Goal: Task Accomplishment & Management: Manage account settings

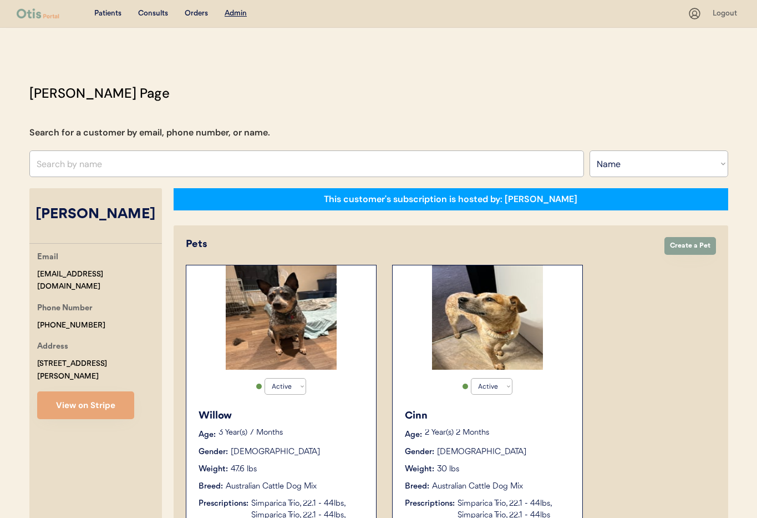
select select ""Name""
select select "true"
click at [606, 171] on select "Search By Name Email Phone Number" at bounding box center [659, 163] width 139 height 27
select select ""Email""
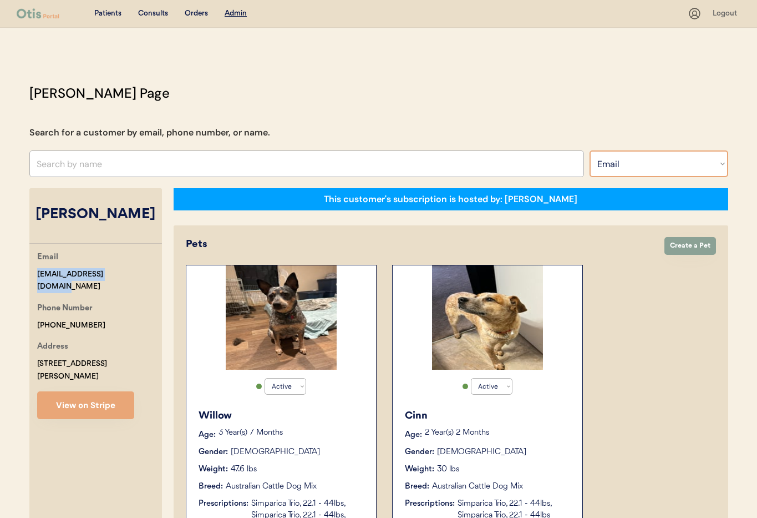
click at [590, 150] on select "Search By Name Email Phone Number" at bounding box center [659, 163] width 139 height 27
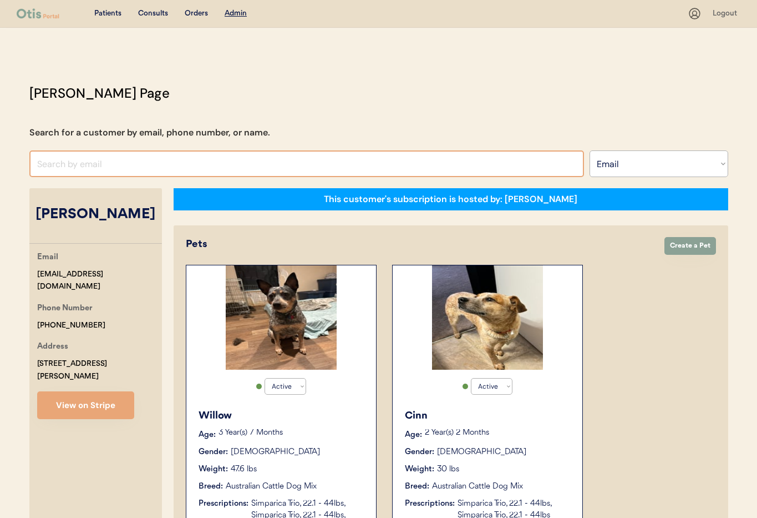
click at [69, 161] on input "input" at bounding box center [306, 163] width 555 height 27
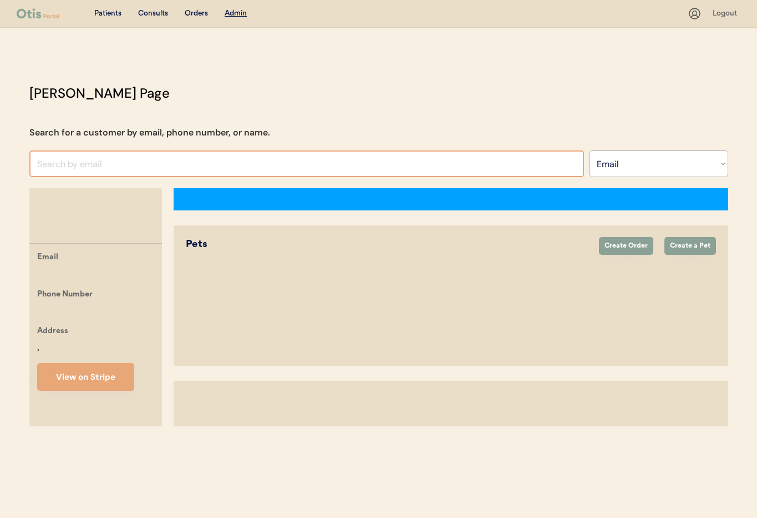
select select ""Email""
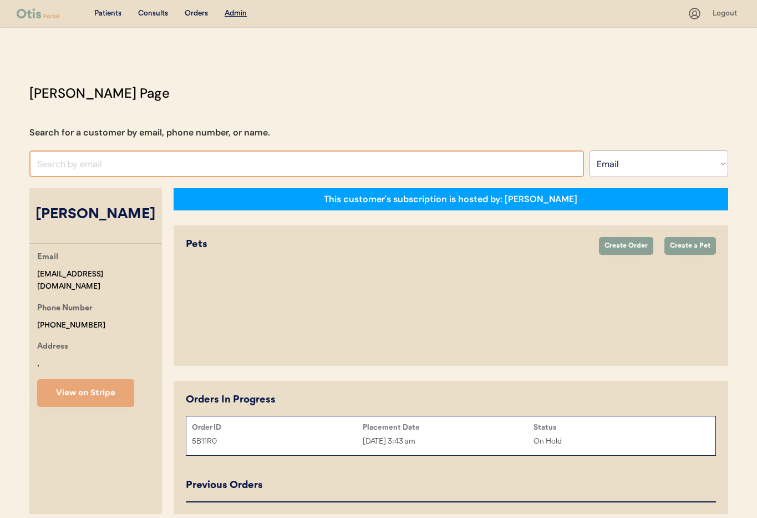
click at [57, 165] on input "input" at bounding box center [306, 163] width 555 height 27
select select "true"
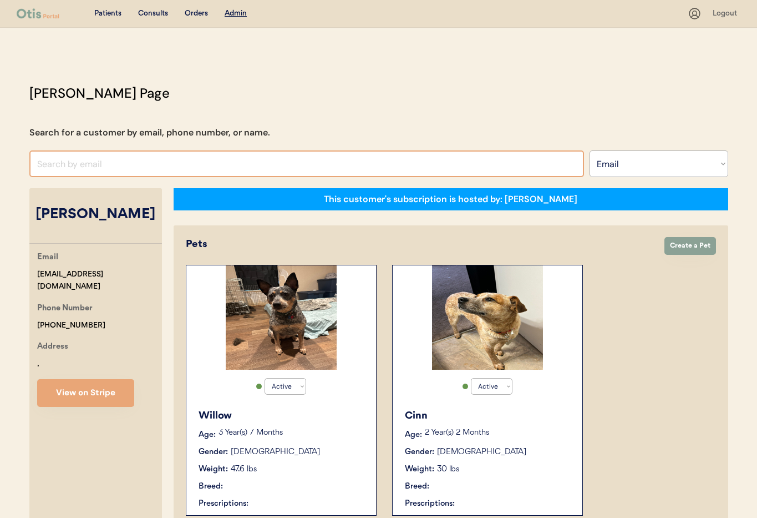
scroll to position [1, 0]
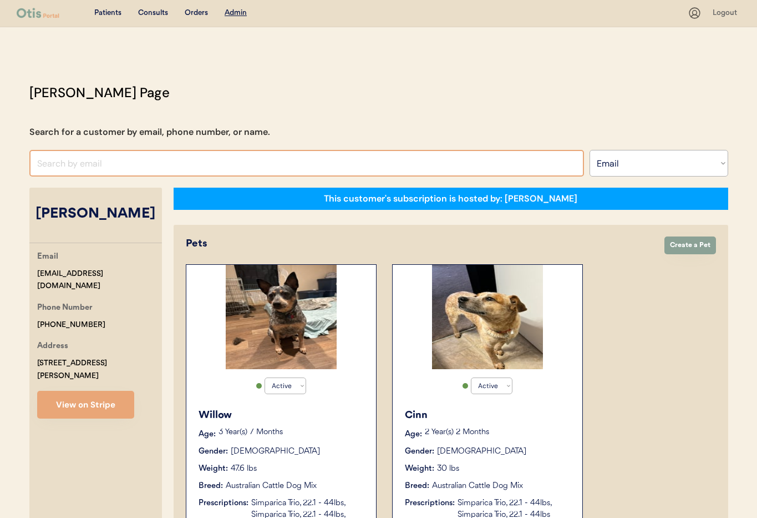
paste input "jljdjrmom@gmail.com"
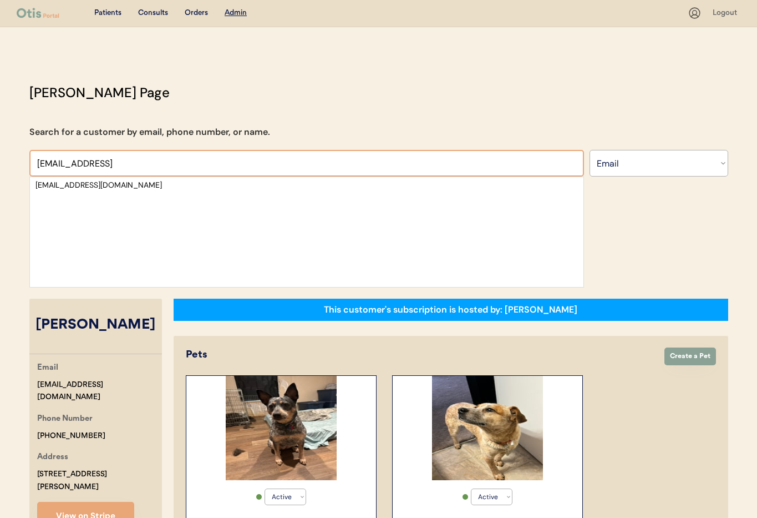
scroll to position [6, 0]
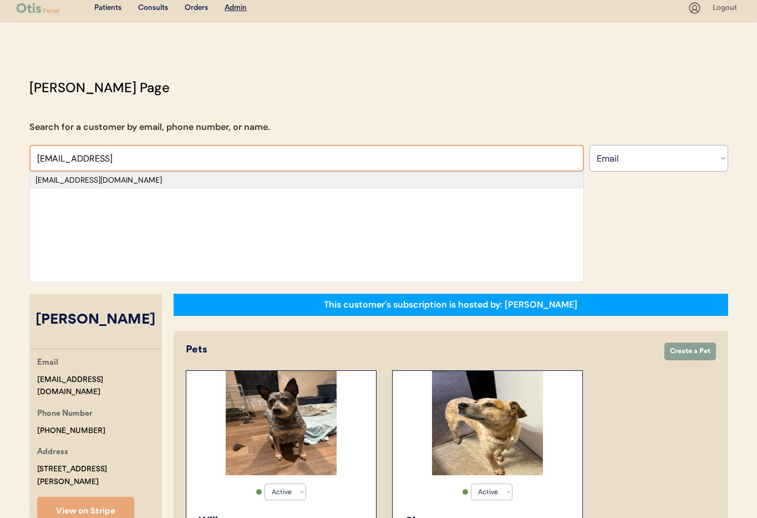
type input "jljdjrmom@gmail"
click at [106, 183] on div "[EMAIL_ADDRESS][DOMAIN_NAME]" at bounding box center [306, 180] width 542 height 11
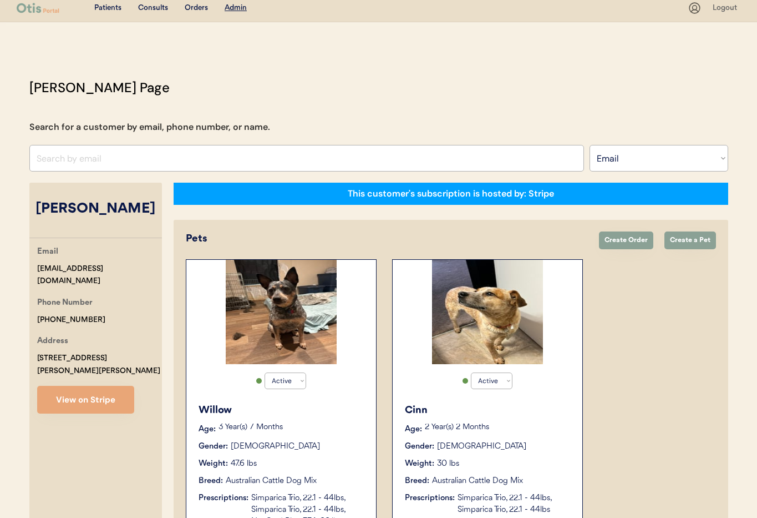
select select "true"
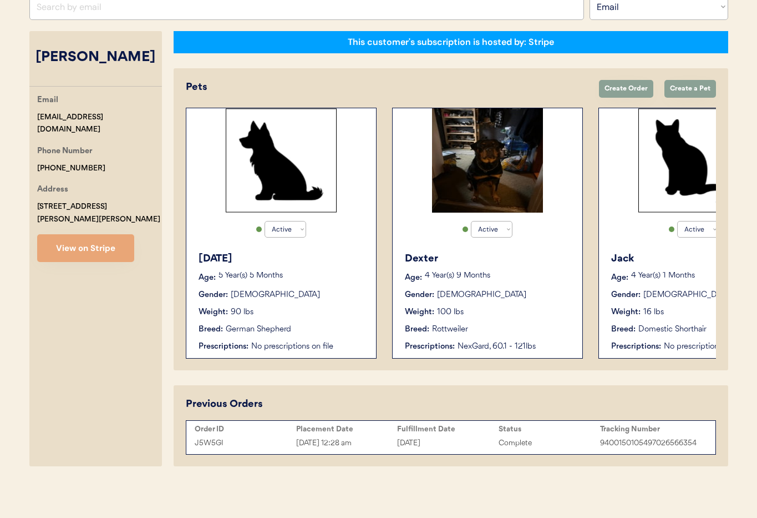
click at [98, 257] on div "Tara Barnhart Email jljdjrmom@gmail.com Phone Number +15854398817 Address 9831 …" at bounding box center [95, 248] width 133 height 435
click at [58, 234] on button "View on Stripe" at bounding box center [85, 248] width 97 height 28
click at [384, 442] on div "[DATE] 12:28 am" at bounding box center [347, 443] width 102 height 13
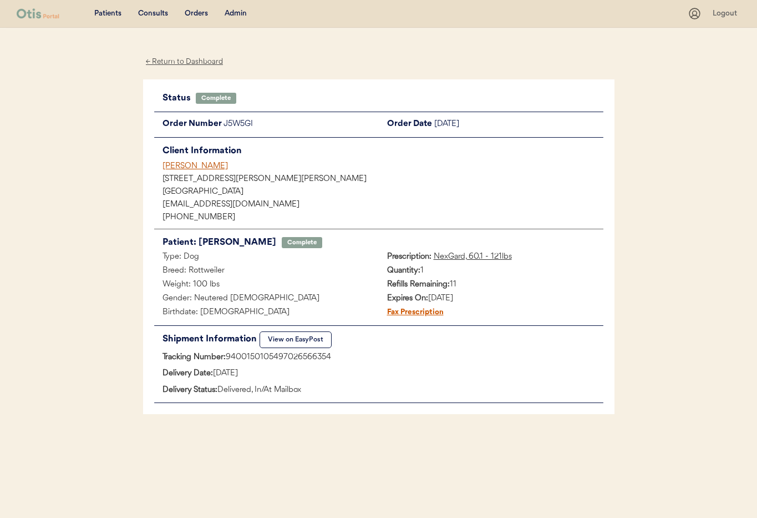
click at [184, 165] on div "Tara Barnhart" at bounding box center [383, 166] width 441 height 12
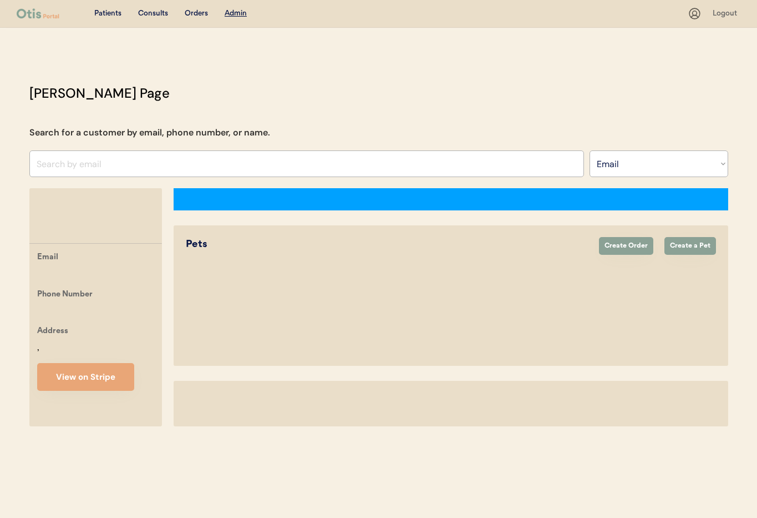
select select ""Email""
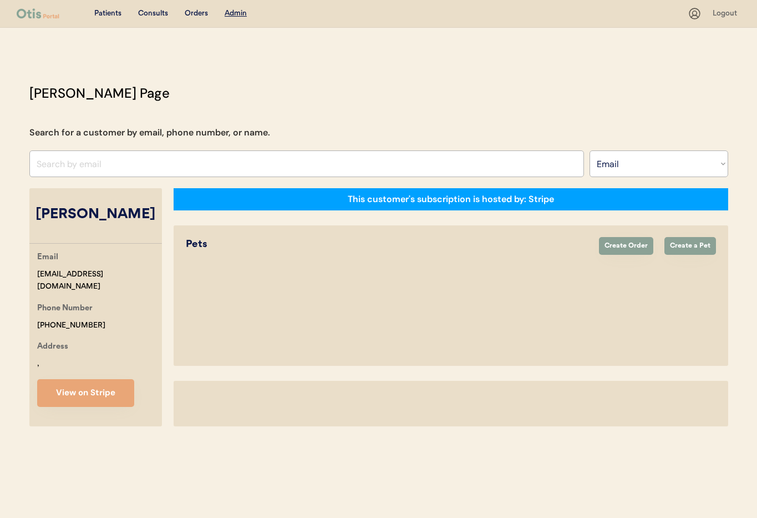
select select "true"
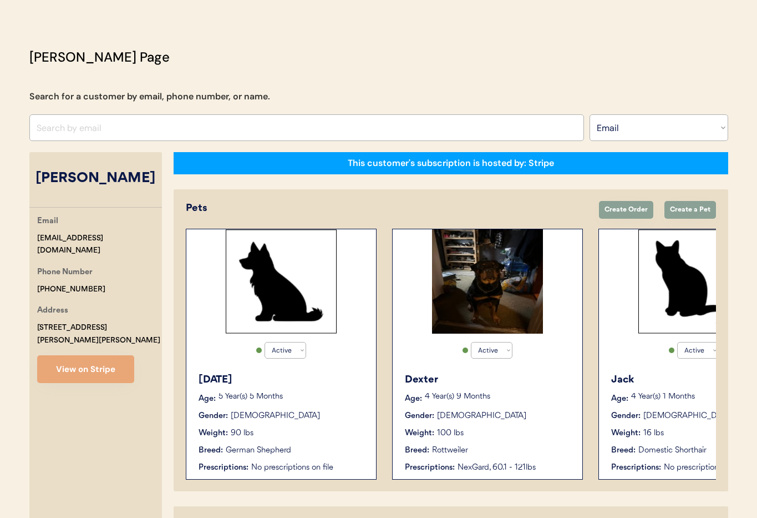
scroll to position [157, 0]
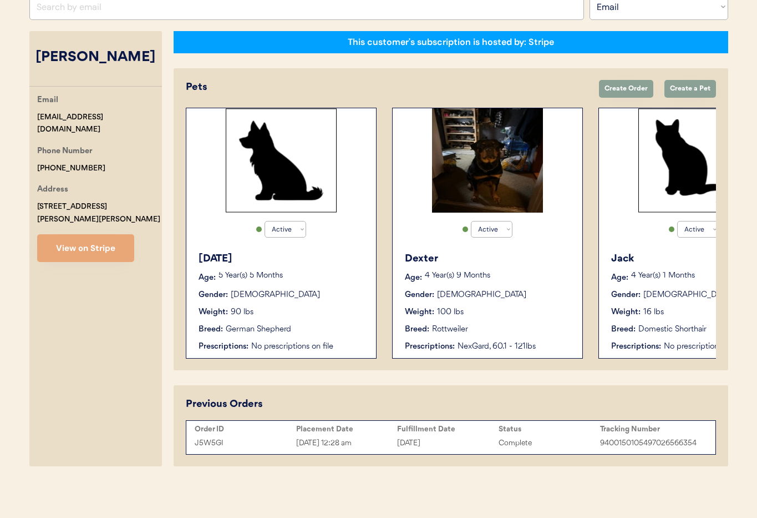
click at [310, 317] on div "Weight: 90 lbs" at bounding box center [282, 312] width 166 height 12
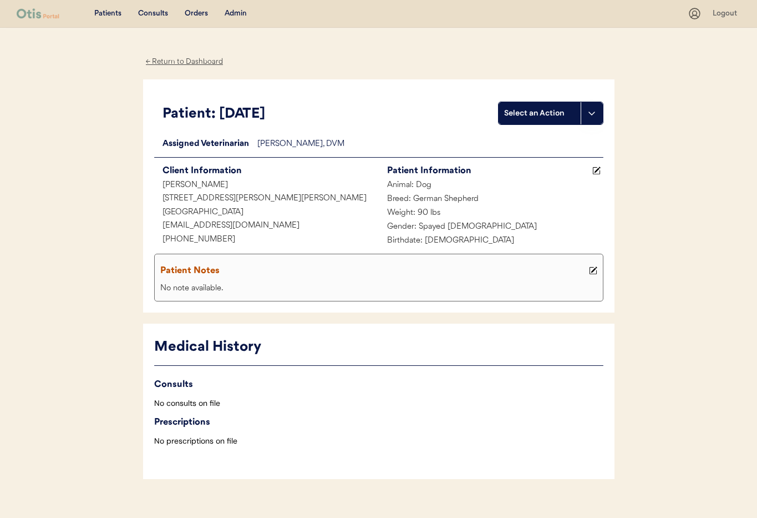
click at [166, 61] on div "← Return to Dashboard" at bounding box center [184, 61] width 83 height 13
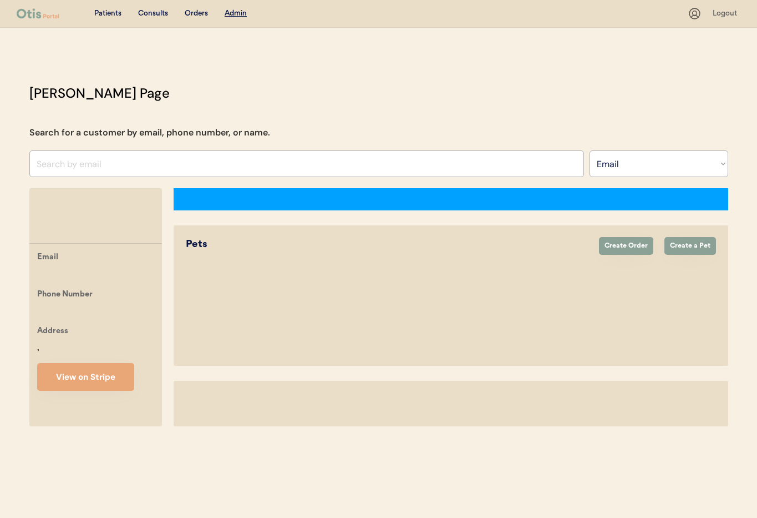
select select ""Email""
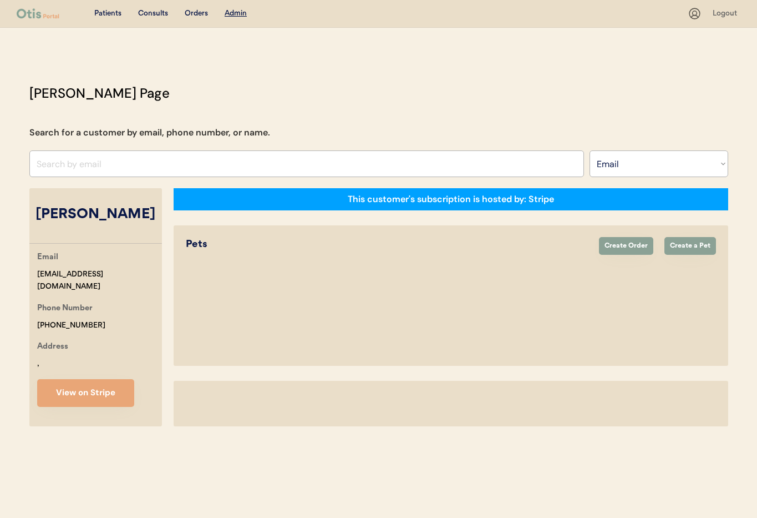
select select "true"
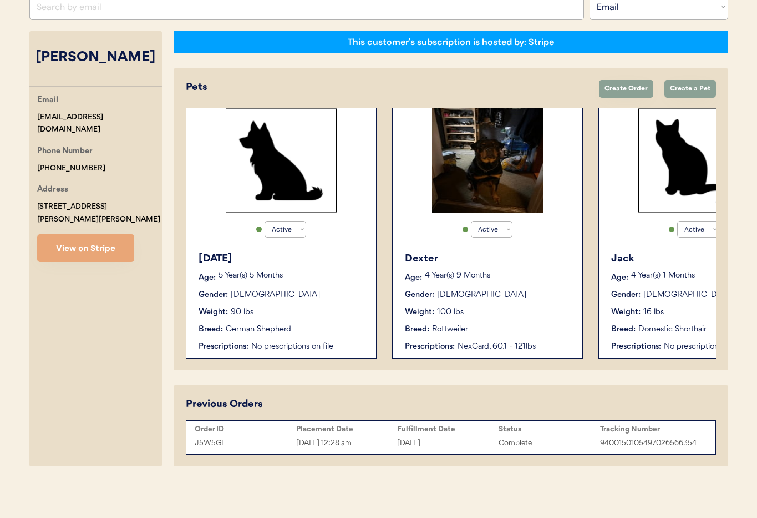
scroll to position [154, 0]
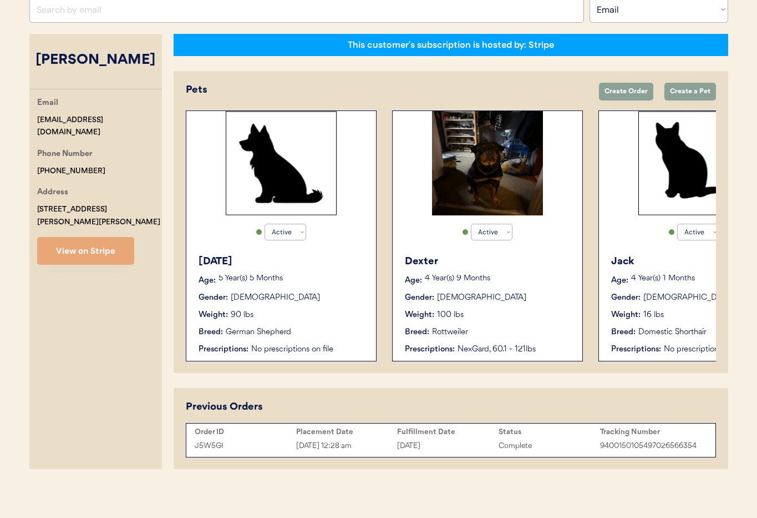
click at [291, 307] on div "Karma Age: 5 Year(s) 5 Months Gender: Female Weight: 90 lbs Breed: German Sheph…" at bounding box center [281, 304] width 179 height 112
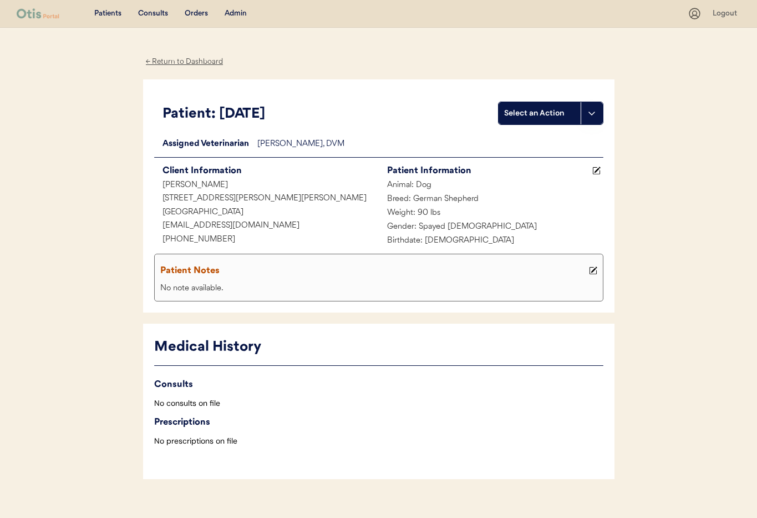
click at [179, 60] on div "← Return to Dashboard" at bounding box center [184, 61] width 83 height 13
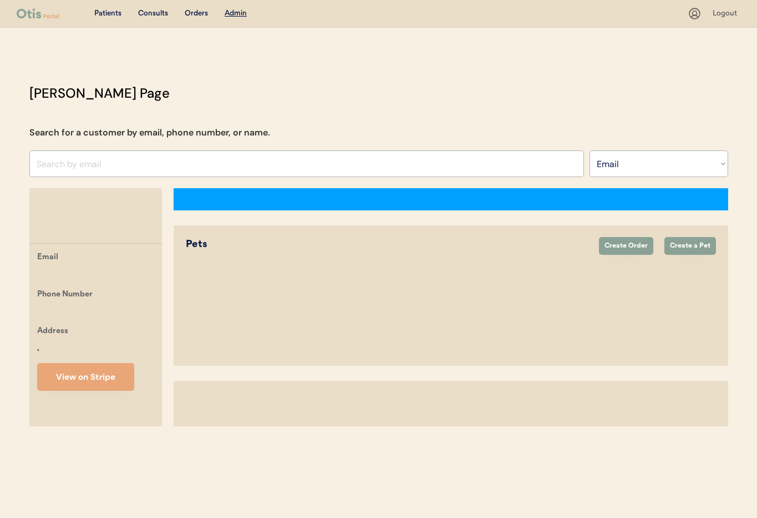
select select ""Email""
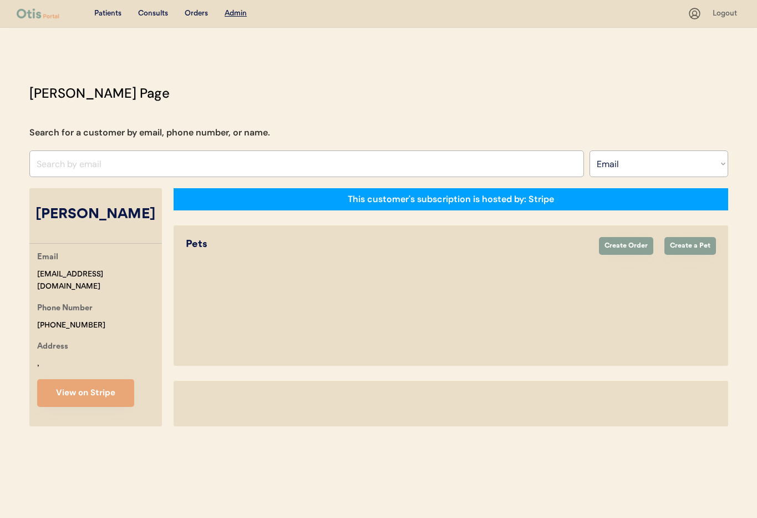
select select "true"
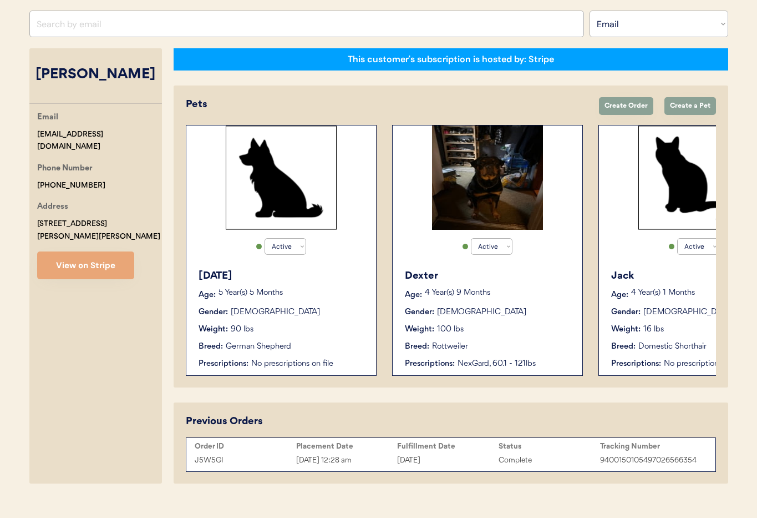
scroll to position [157, 0]
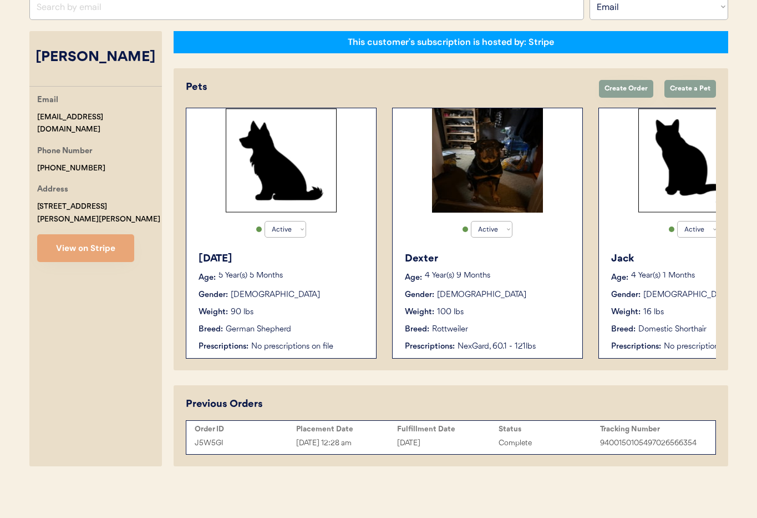
click at [705, 311] on div "Weight: 16 lbs" at bounding box center [694, 312] width 166 height 12
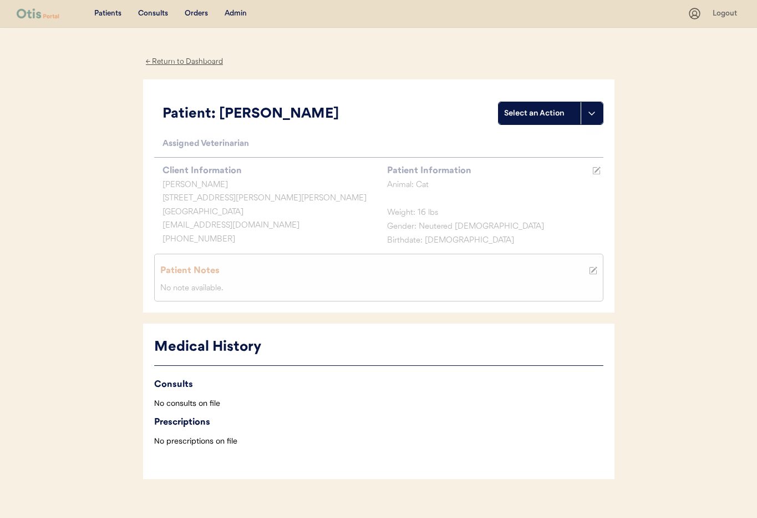
click at [161, 60] on div "← Return to Dashboard" at bounding box center [184, 61] width 83 height 13
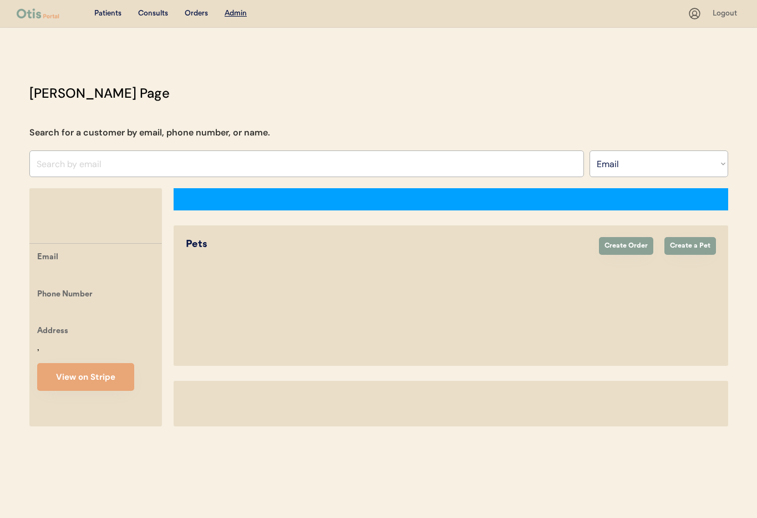
select select ""Email""
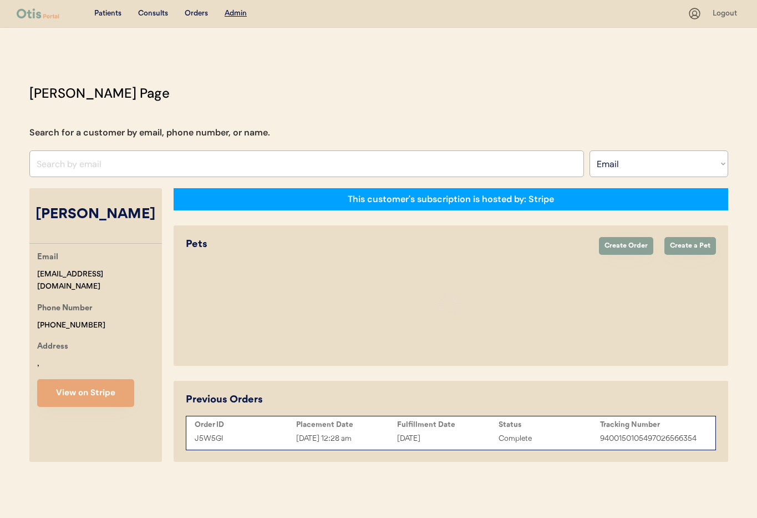
select select "true"
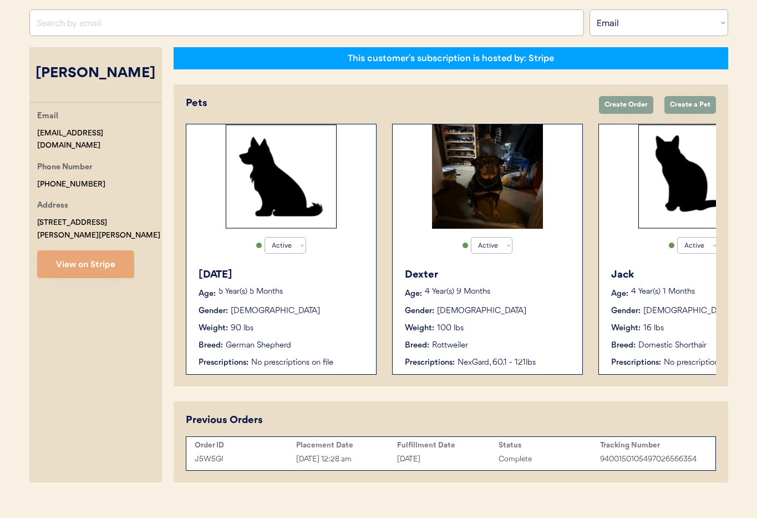
click at [495, 321] on div "[PERSON_NAME] Age: [DEMOGRAPHIC_DATA] Year(s) 9 Months Gender: [DEMOGRAPHIC_DAT…" at bounding box center [487, 318] width 179 height 112
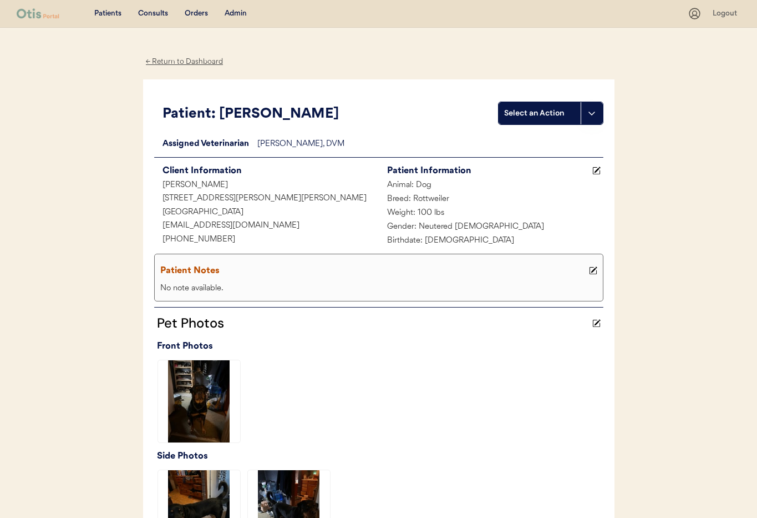
click at [188, 63] on div "← Return to Dashboard" at bounding box center [184, 61] width 83 height 13
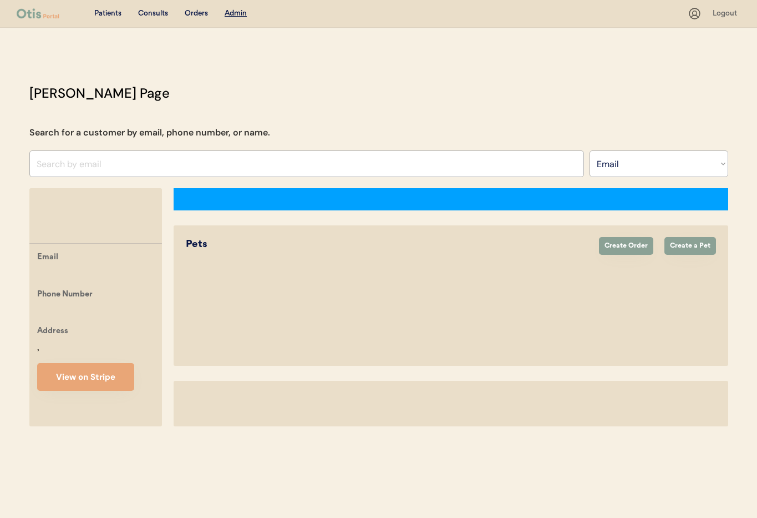
select select ""Email""
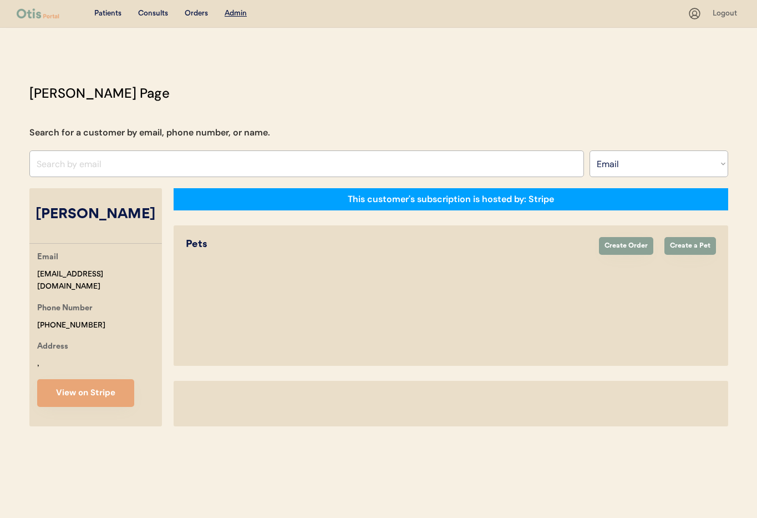
select select "true"
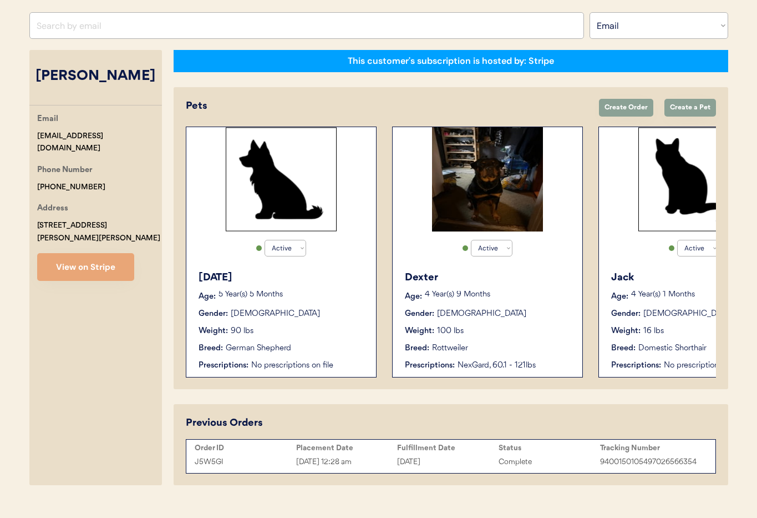
scroll to position [136, 0]
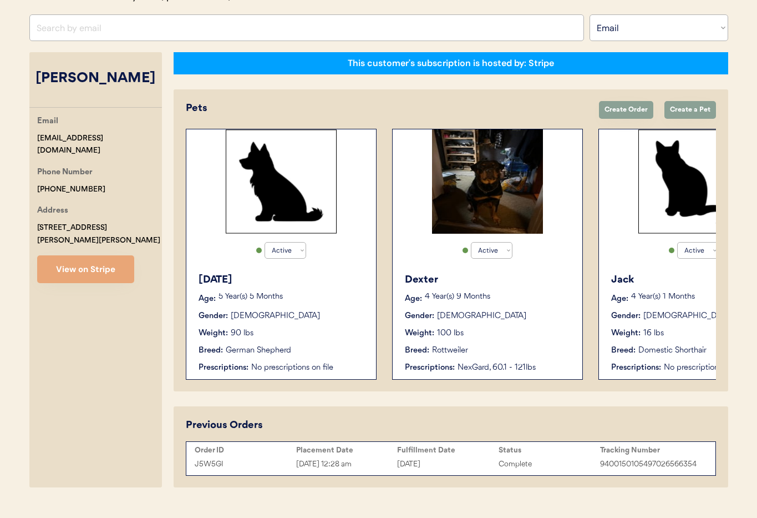
drag, startPoint x: 129, startPoint y: 156, endPoint x: 119, endPoint y: 142, distance: 17.5
click at [129, 166] on div "Phone Number +15854398817" at bounding box center [99, 180] width 125 height 29
click at [114, 138] on div "Email jljdjrmom@gmail.com" at bounding box center [99, 136] width 125 height 42
drag, startPoint x: 108, startPoint y: 138, endPoint x: 44, endPoint y: 138, distance: 63.8
click at [32, 140] on div "Email jljdjrmom@gmail.com Phone Number +15854398817 Address 9831 Coykendall Hil…" at bounding box center [95, 199] width 133 height 168
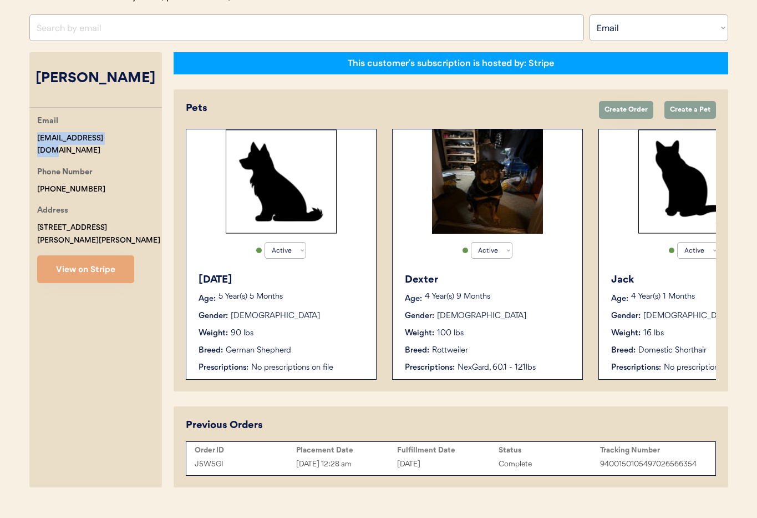
copy div "[EMAIL_ADDRESS][DOMAIN_NAME]"
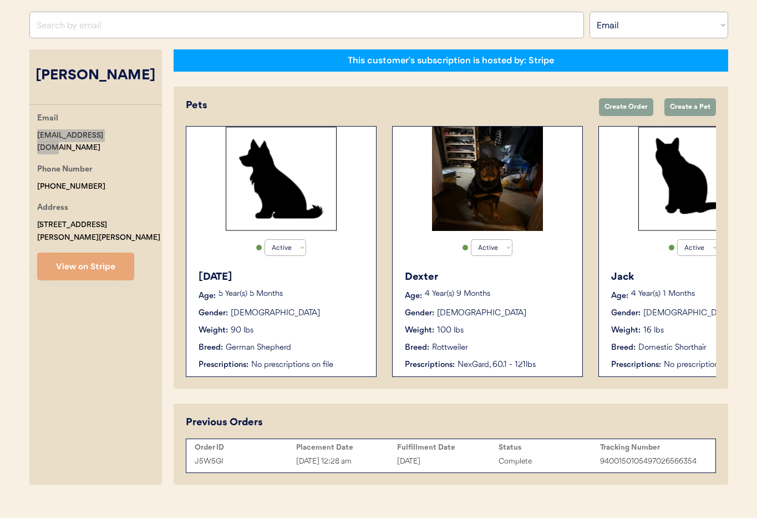
scroll to position [138, 0]
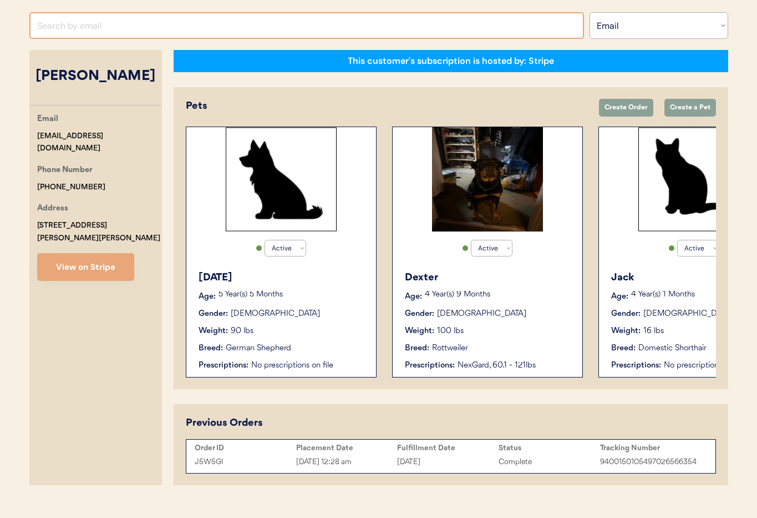
click at [89, 28] on input "input" at bounding box center [306, 25] width 555 height 27
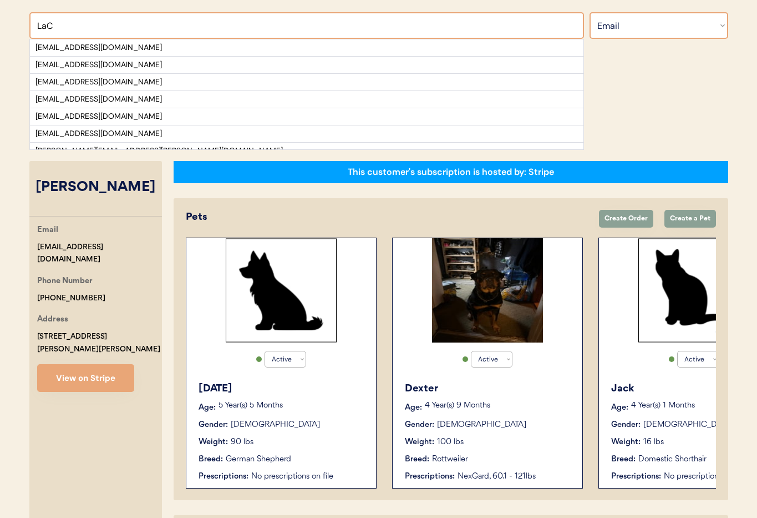
type input "LaC"
click at [646, 24] on select "Search By Name Email Phone Number" at bounding box center [659, 25] width 139 height 27
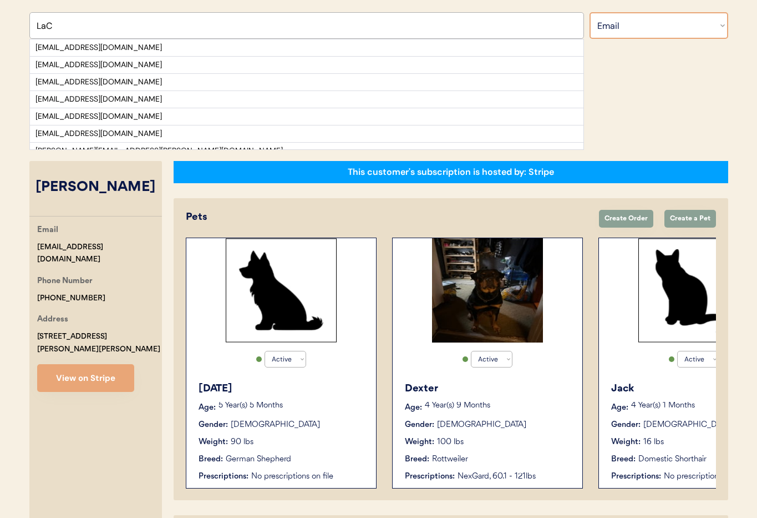
select select ""Name""
click at [590, 12] on select "Search By Name Email Phone Number" at bounding box center [659, 25] width 139 height 27
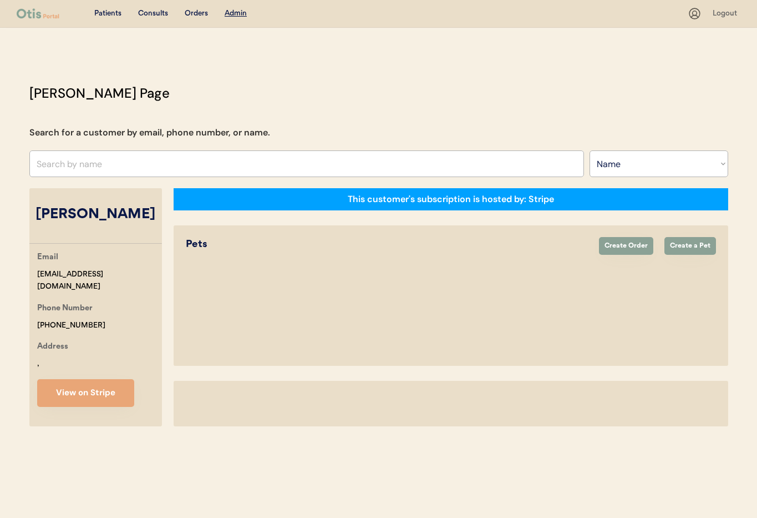
select select ""Name""
select select "true"
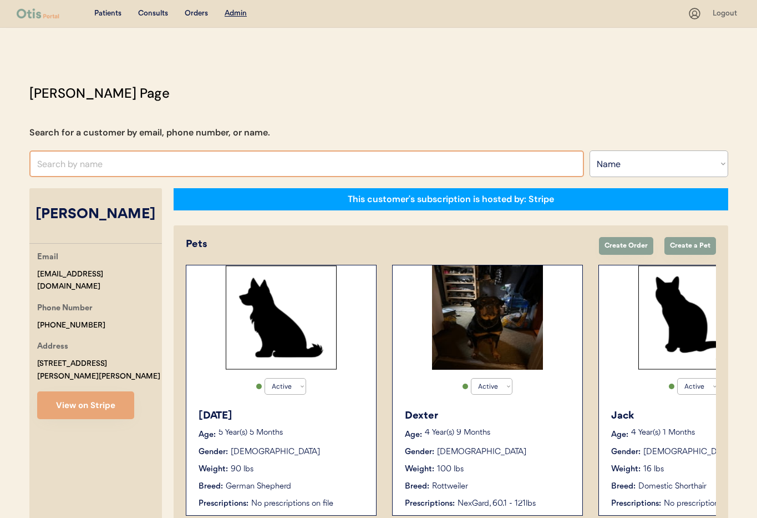
click at [67, 168] on input "text" at bounding box center [306, 163] width 555 height 27
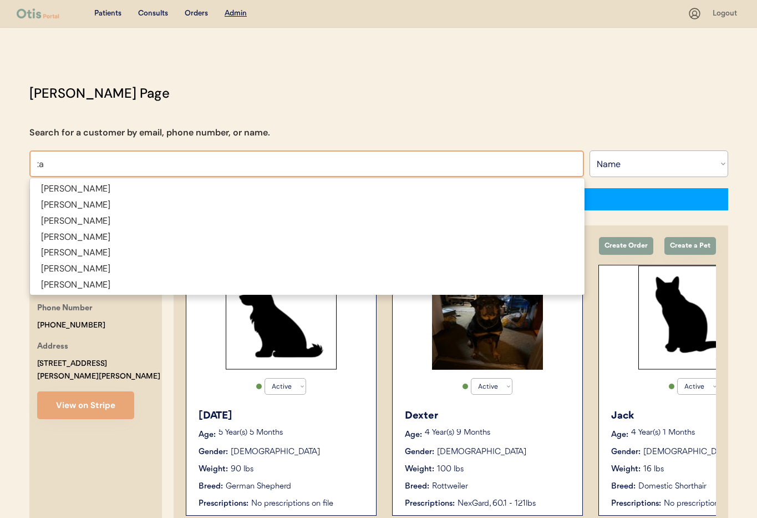
type input ":"
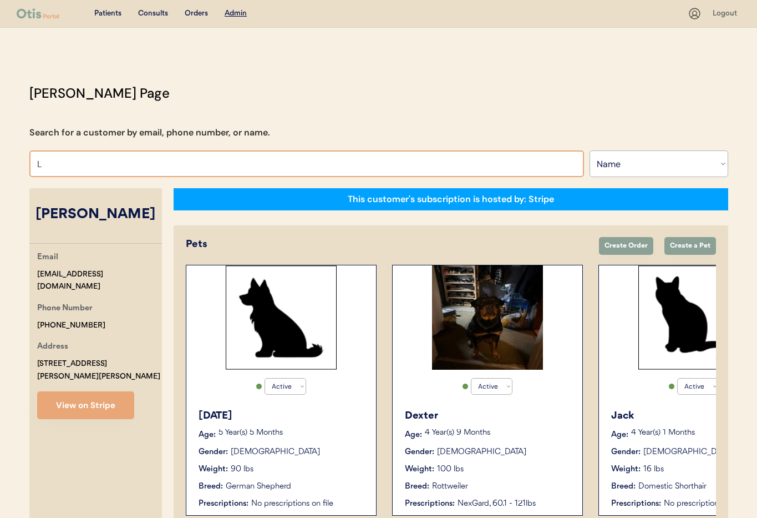
type input "La"
type input "Laura Fox"
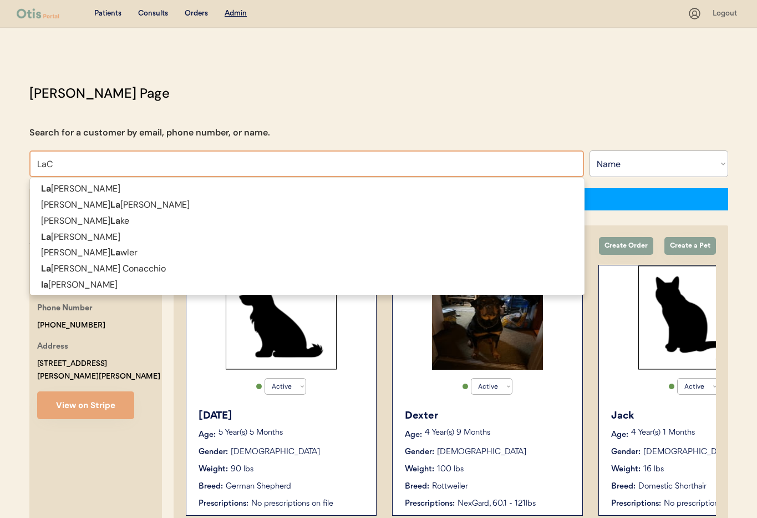
type input "LaCh"
type input "LaChoy Moses"
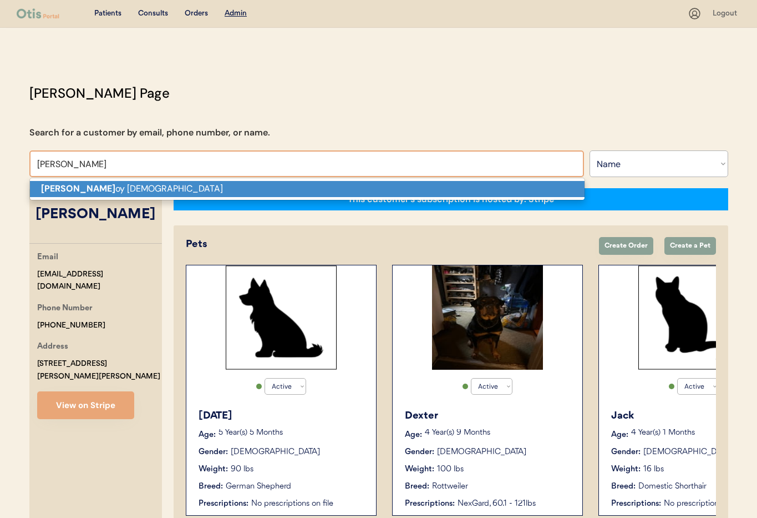
click at [75, 189] on p "LaCh oy Moses" at bounding box center [307, 189] width 555 height 16
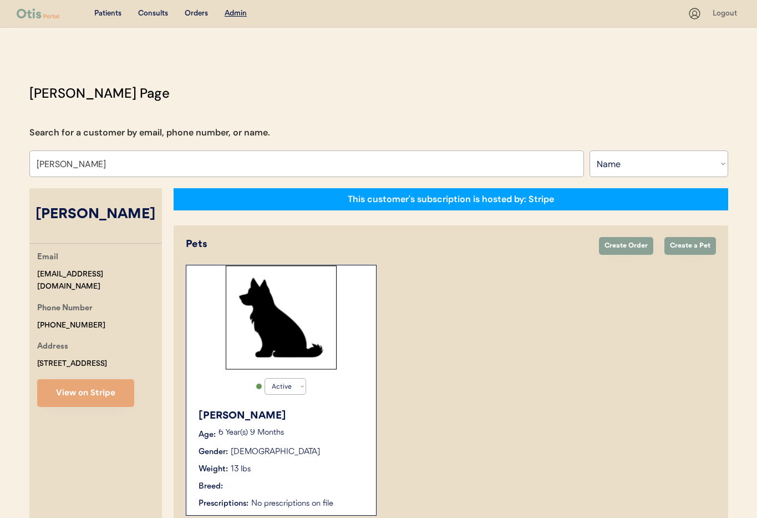
scroll to position [61, 0]
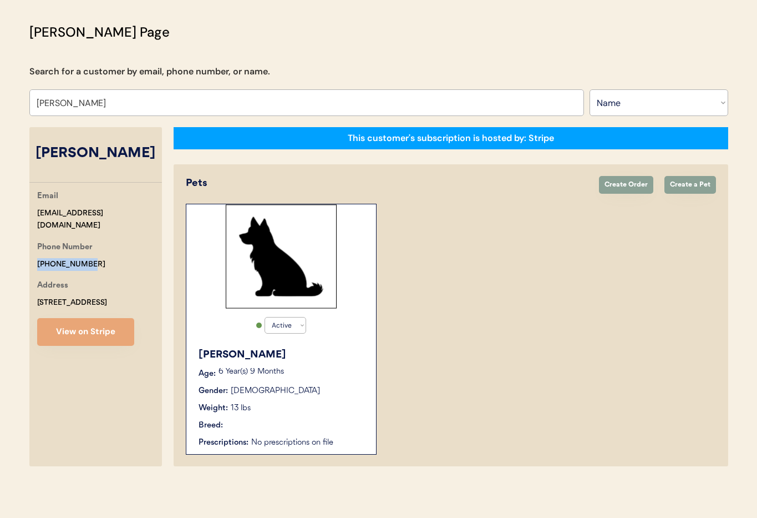
drag, startPoint x: 69, startPoint y: 251, endPoint x: 27, endPoint y: 251, distance: 42.7
click at [24, 251] on div "Otis Admin Page Search for a customer by email, phone number, or name. LaChoy M…" at bounding box center [378, 246] width 721 height 449
copy div "+17033629966"
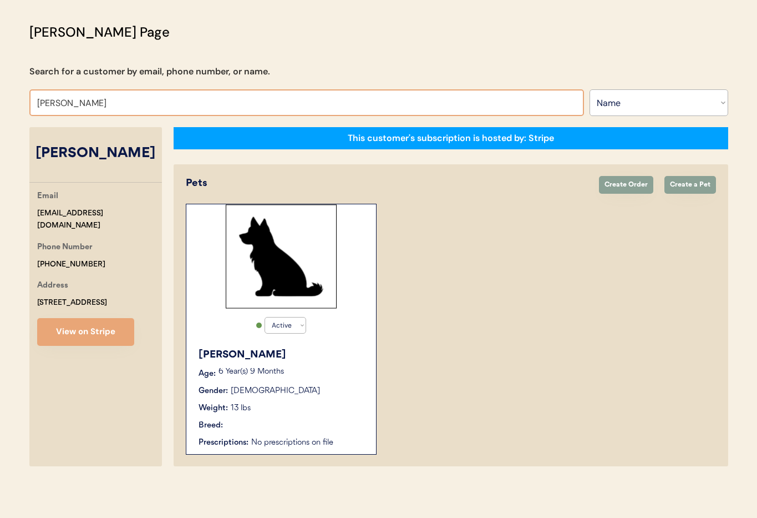
drag, startPoint x: 112, startPoint y: 104, endPoint x: 27, endPoint y: 96, distance: 85.3
click at [27, 96] on div "Otis Admin Page Search for a customer by email, phone number, or name. LaChoy M…" at bounding box center [378, 246] width 721 height 449
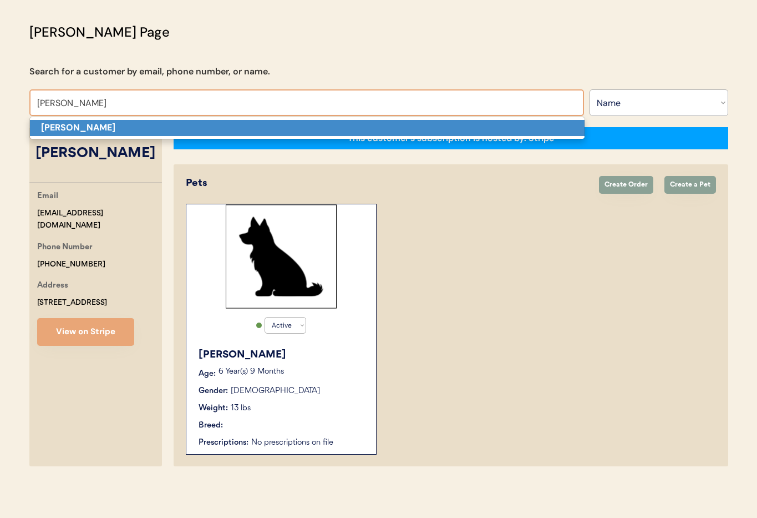
click at [67, 124] on strong "[PERSON_NAME]" at bounding box center [78, 127] width 74 height 12
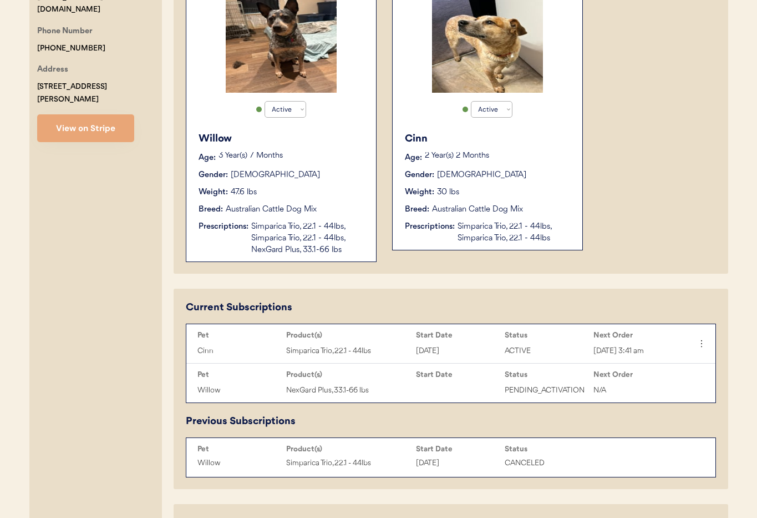
scroll to position [248, 0]
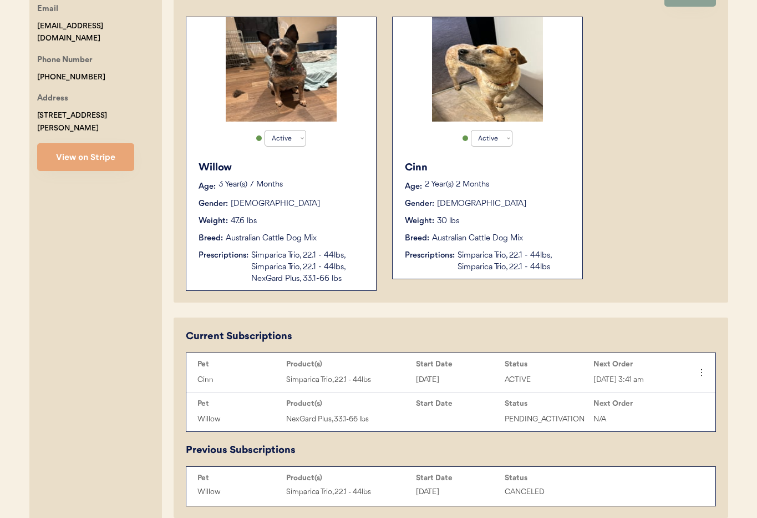
type input "[PERSON_NAME]"
click at [295, 250] on div "Simparica Trio, 22.1 - 44lbs, Simparica Trio, 22.1 - 44lbs, NexGard Plus, 33.1-…" at bounding box center [308, 267] width 114 height 35
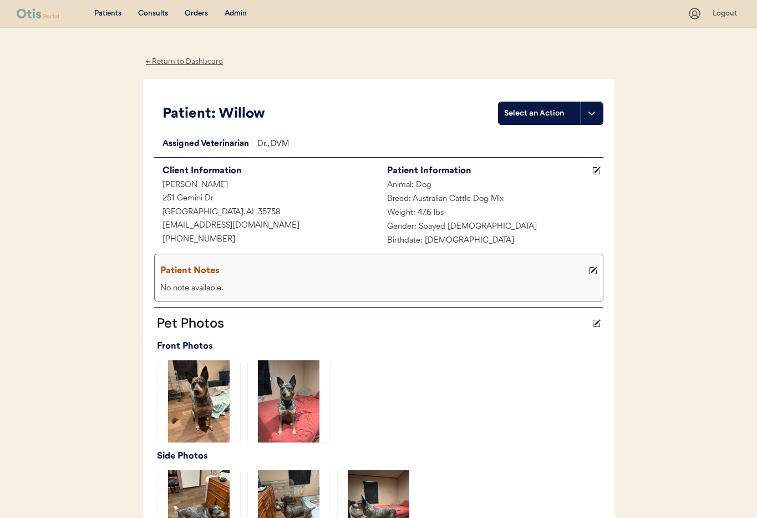
drag, startPoint x: 154, startPoint y: 60, endPoint x: 184, endPoint y: 79, distance: 35.2
click at [155, 60] on div "← Return to Dashboard" at bounding box center [184, 61] width 83 height 13
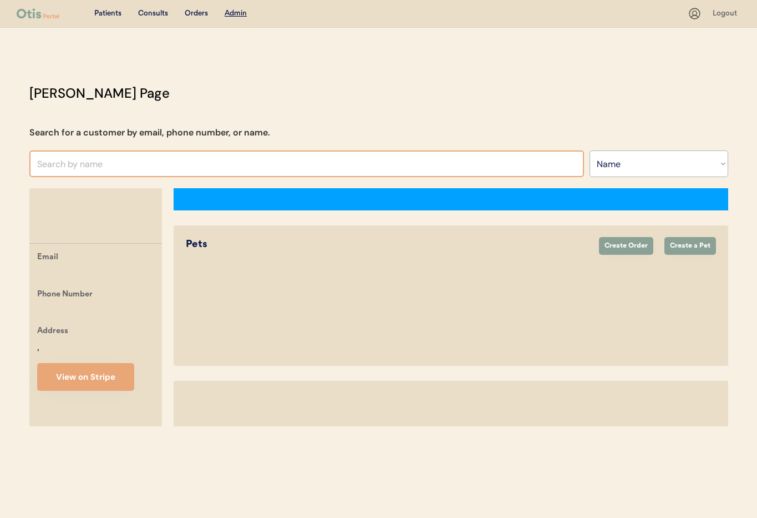
select select ""Name""
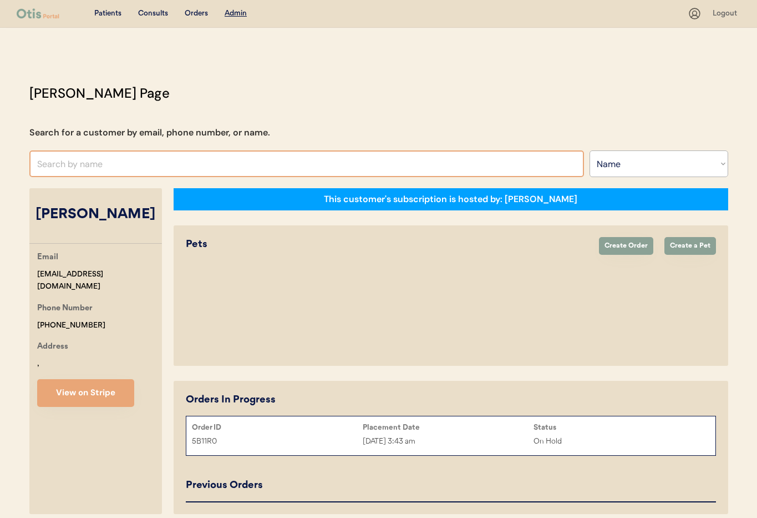
select select "true"
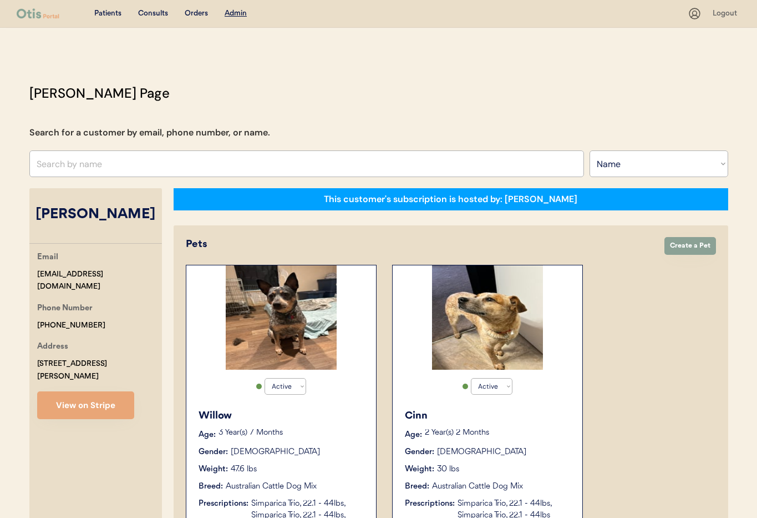
click at [554, 452] on div "Gender: [DEMOGRAPHIC_DATA]" at bounding box center [488, 452] width 166 height 12
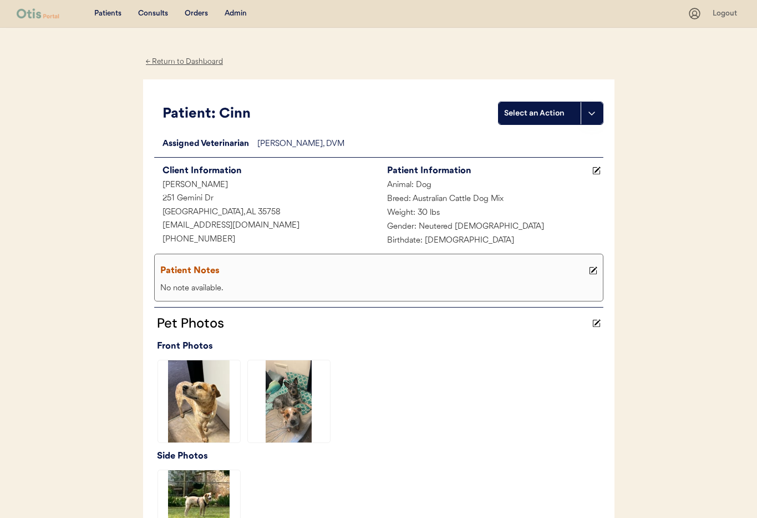
click at [162, 60] on div "← Return to Dashboard" at bounding box center [184, 61] width 83 height 13
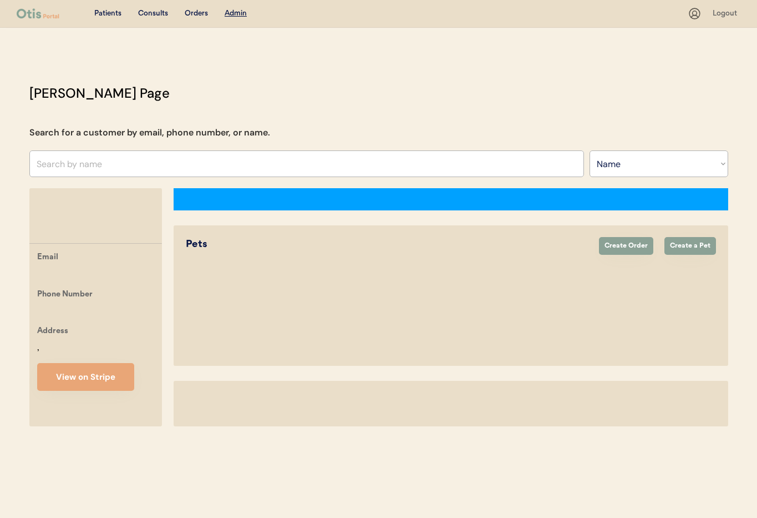
select select ""Name""
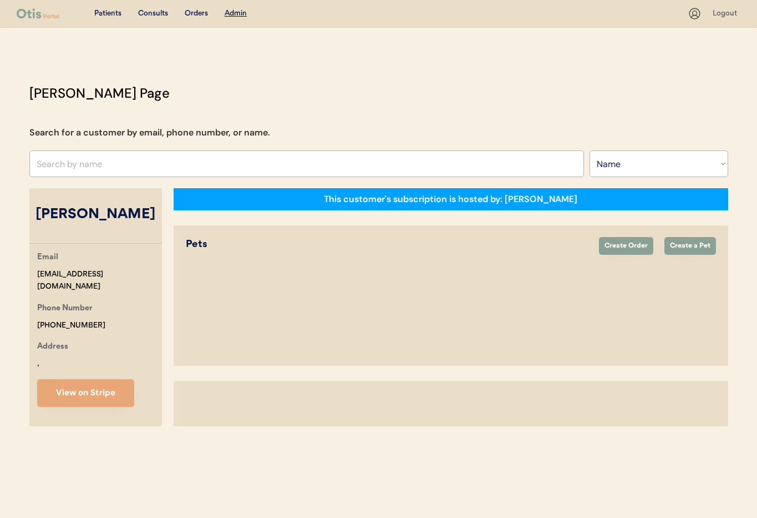
select select "true"
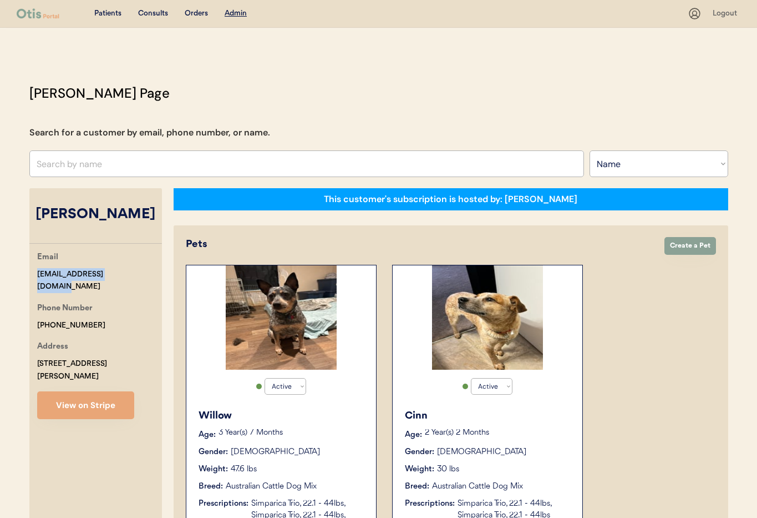
drag, startPoint x: 129, startPoint y: 272, endPoint x: 33, endPoint y: 270, distance: 96.0
click at [31, 270] on div "Email [EMAIL_ADDRESS][DOMAIN_NAME] Phone Number [PHONE_NUMBER] Address [STREET_…" at bounding box center [95, 335] width 133 height 168
copy div "[EMAIL_ADDRESS][DOMAIN_NAME]"
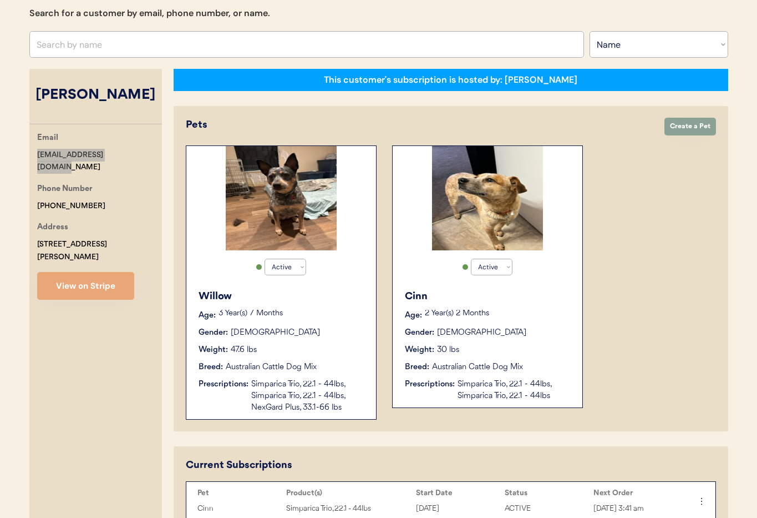
scroll to position [122, 0]
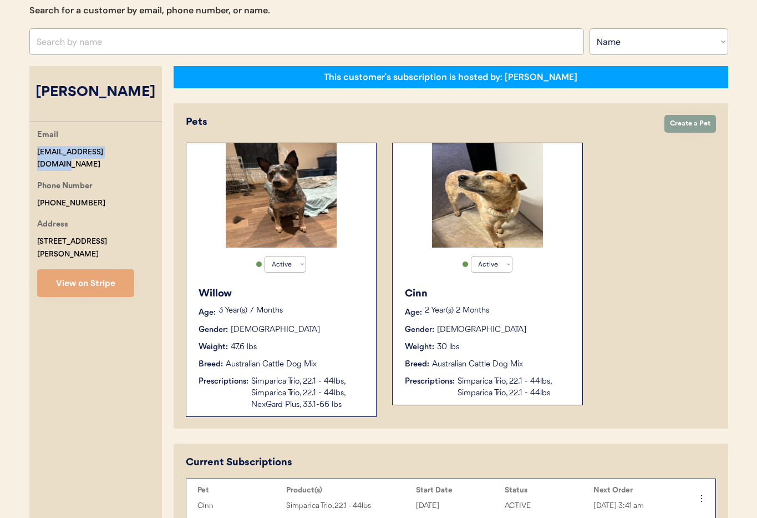
click at [300, 338] on div "Willow Age: 3 Year(s) 7 Months Gender: Female Weight: 47.6 lbs Breed: Australia…" at bounding box center [281, 348] width 179 height 135
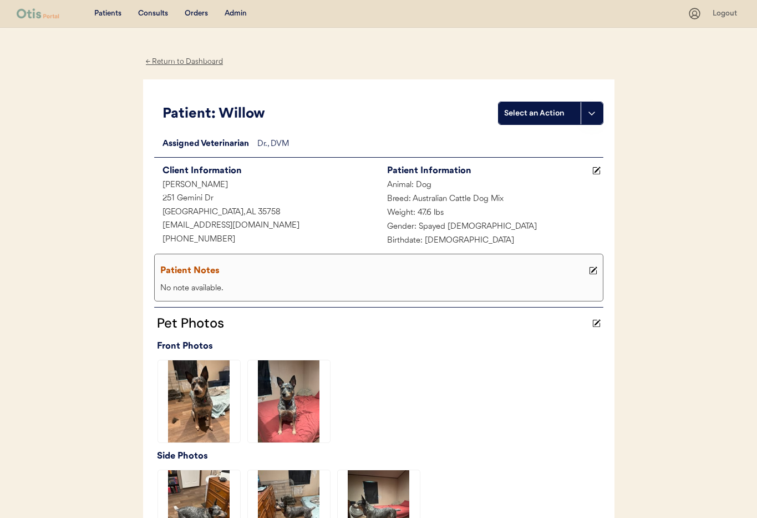
click at [594, 271] on icon at bounding box center [593, 270] width 8 height 8
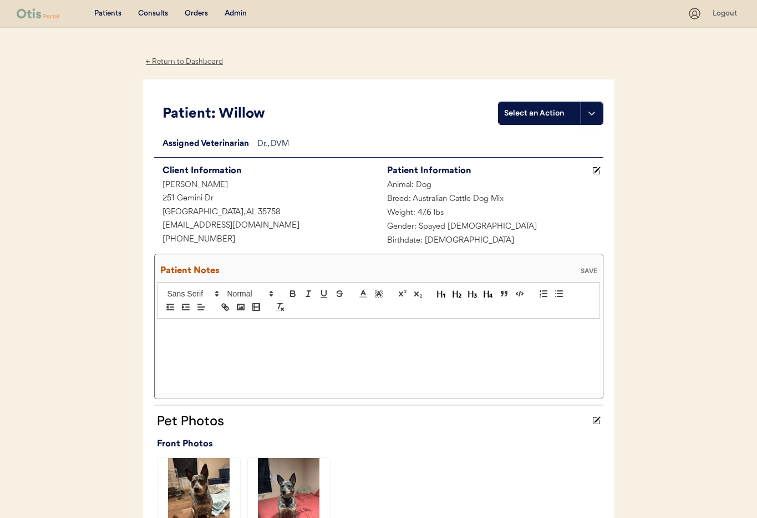
click at [207, 342] on div at bounding box center [379, 355] width 443 height 74
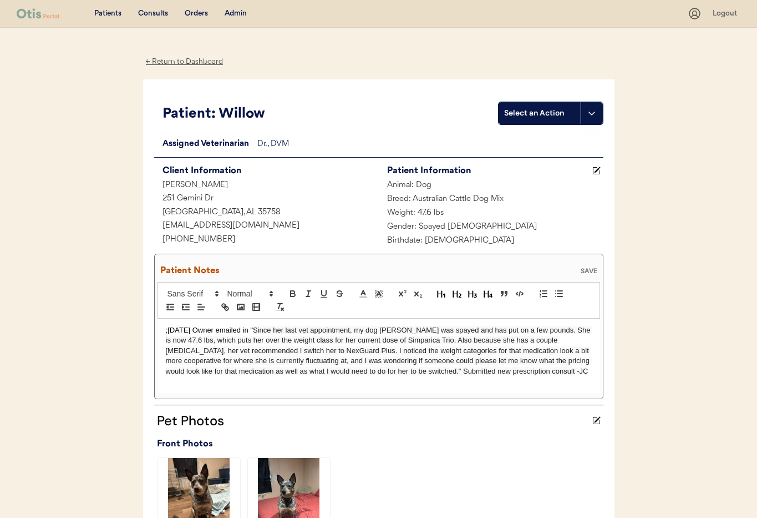
scroll to position [14, 0]
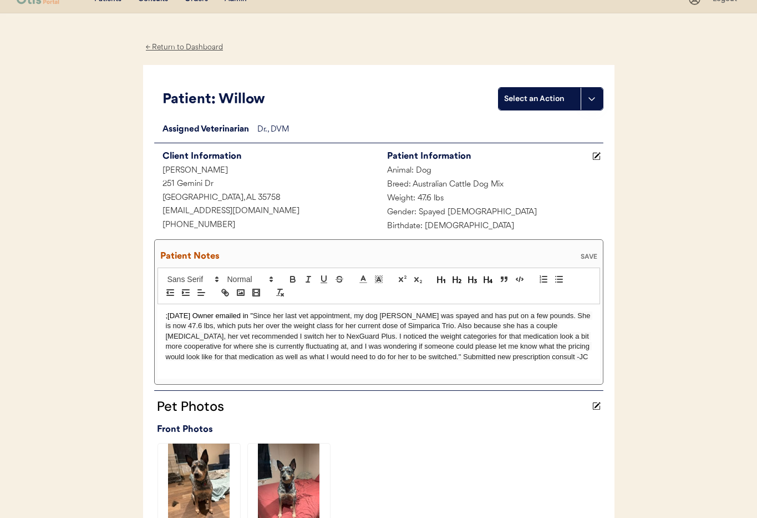
click at [591, 255] on div "SAVE" at bounding box center [589, 256] width 22 height 7
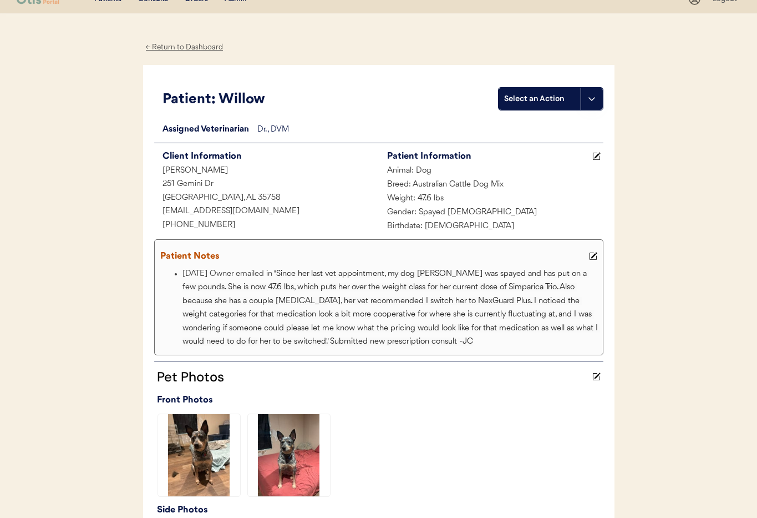
click at [172, 46] on div "← Return to Dashboard" at bounding box center [184, 47] width 83 height 13
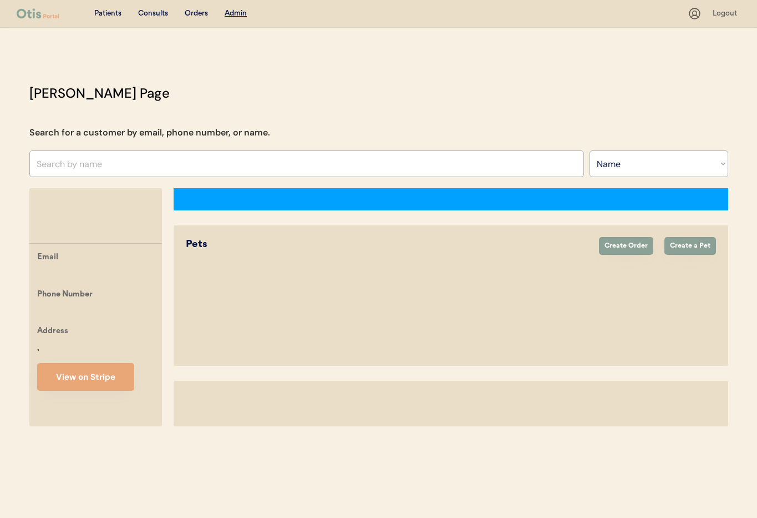
select select ""Name""
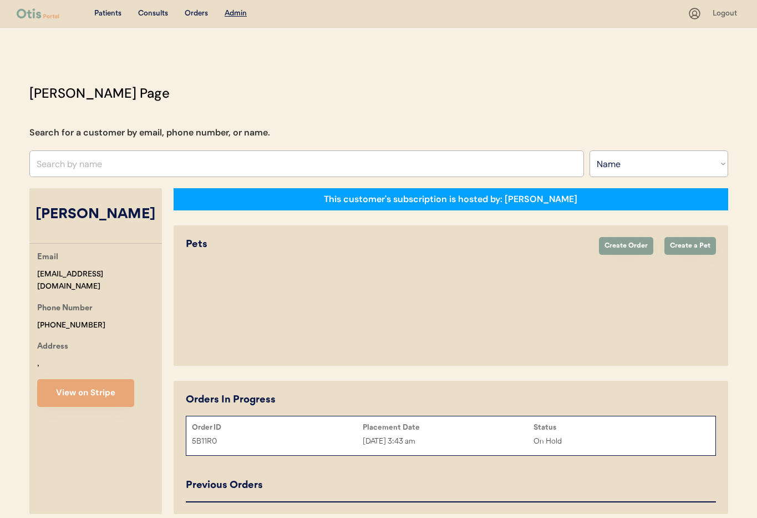
select select "true"
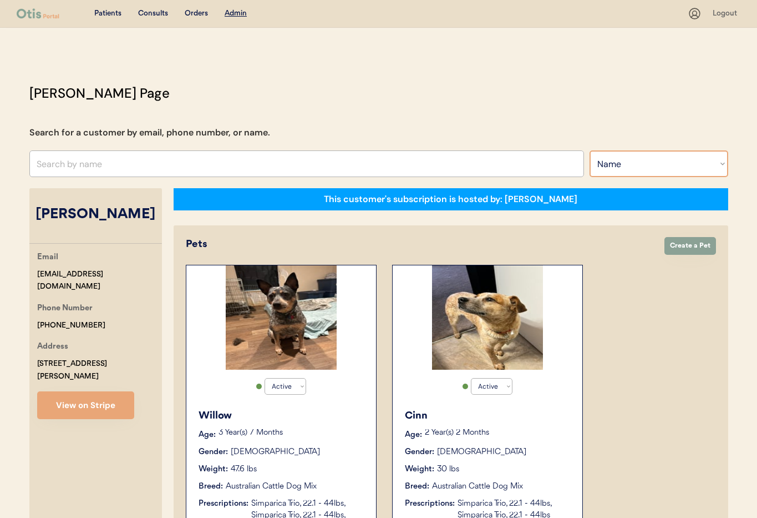
click at [601, 168] on select "Search By Name Email Phone Number" at bounding box center [659, 163] width 139 height 27
select select ""Email""
click at [590, 150] on select "Search By Name Email Phone Number" at bounding box center [659, 163] width 139 height 27
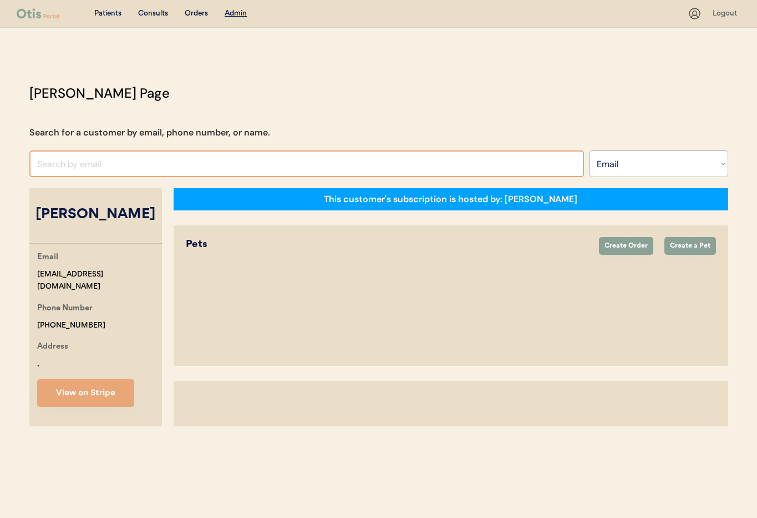
select select ""Email""
select select "true"
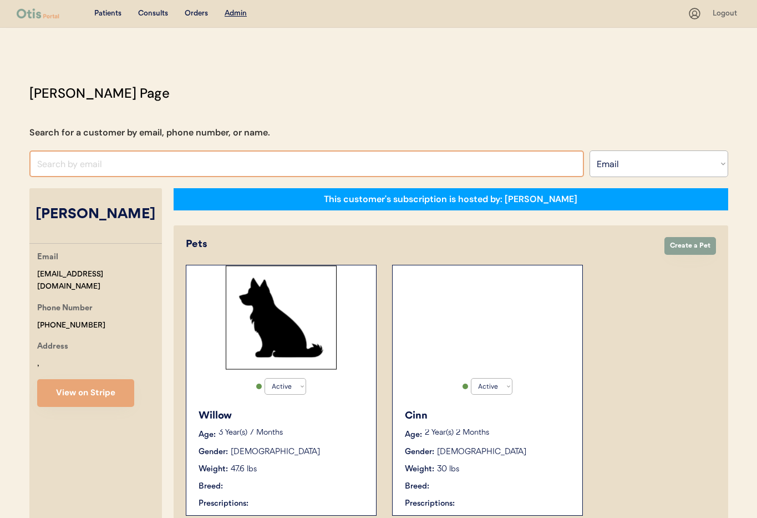
click at [78, 162] on input "input" at bounding box center [306, 163] width 555 height 27
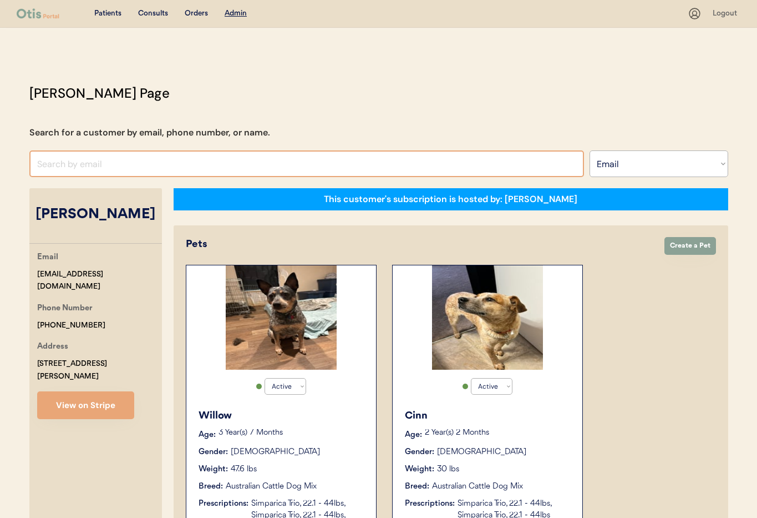
paste input "[EMAIL_ADDRESS][DOMAIN_NAME]"
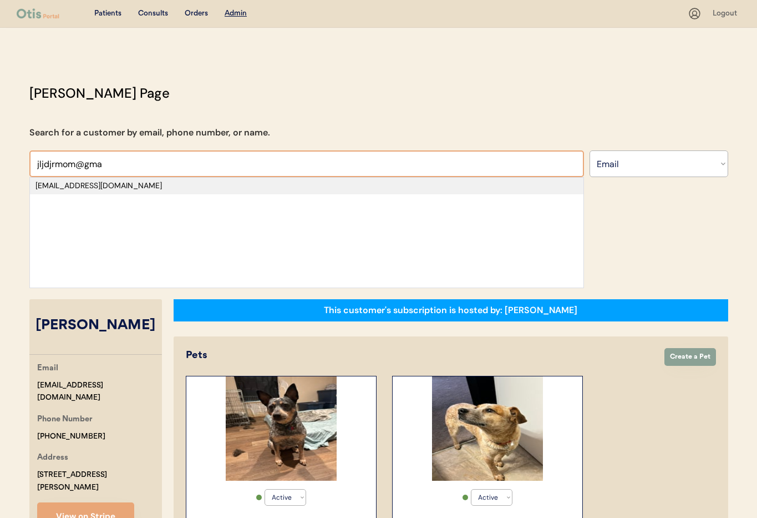
type input "jljdjrmom@gma"
click at [143, 187] on div "[EMAIL_ADDRESS][DOMAIN_NAME]" at bounding box center [306, 185] width 542 height 11
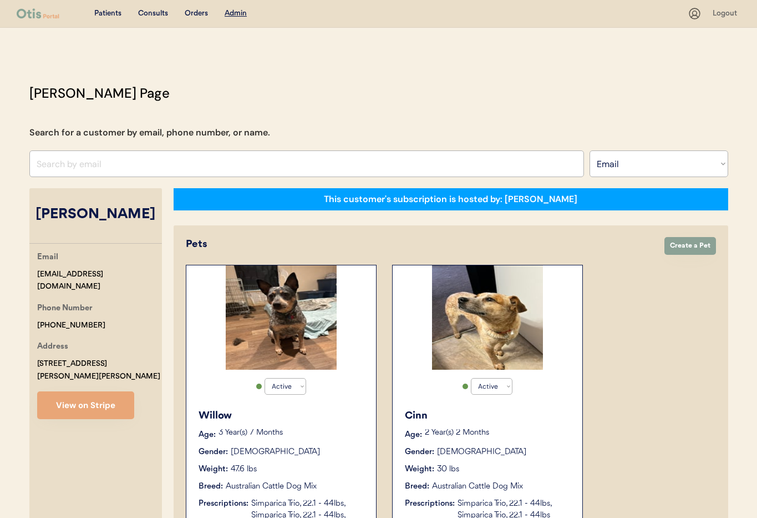
select select "true"
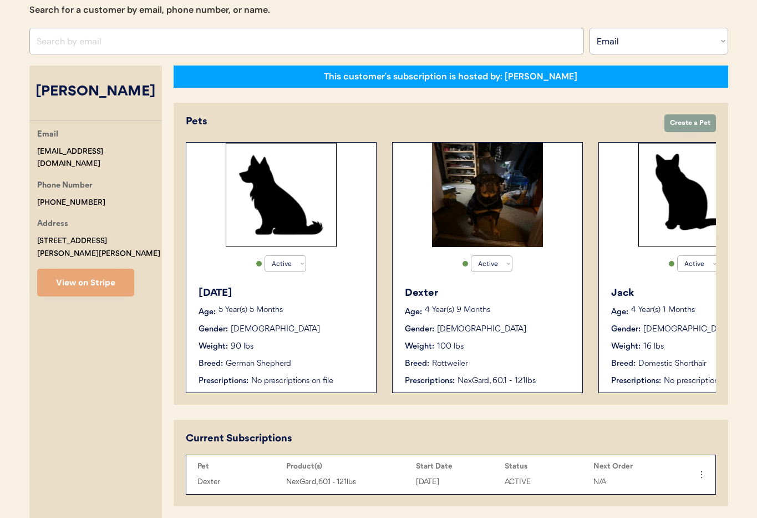
scroll to position [258, 0]
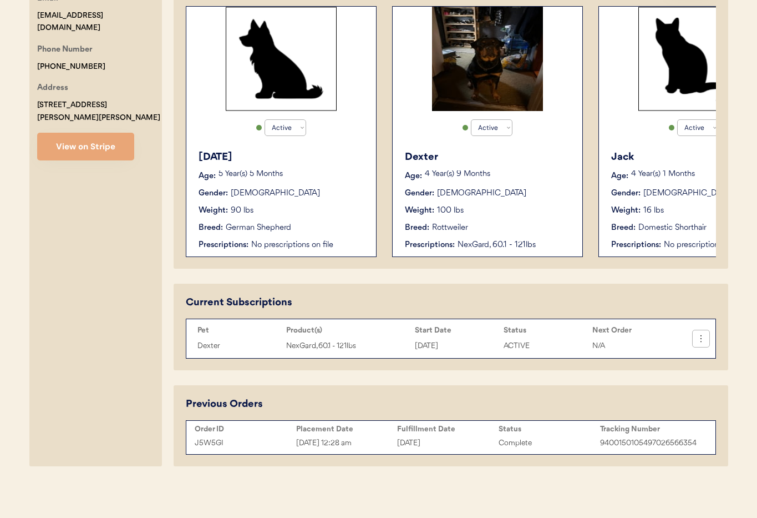
click at [701, 341] on use at bounding box center [701, 338] width 11 height 11
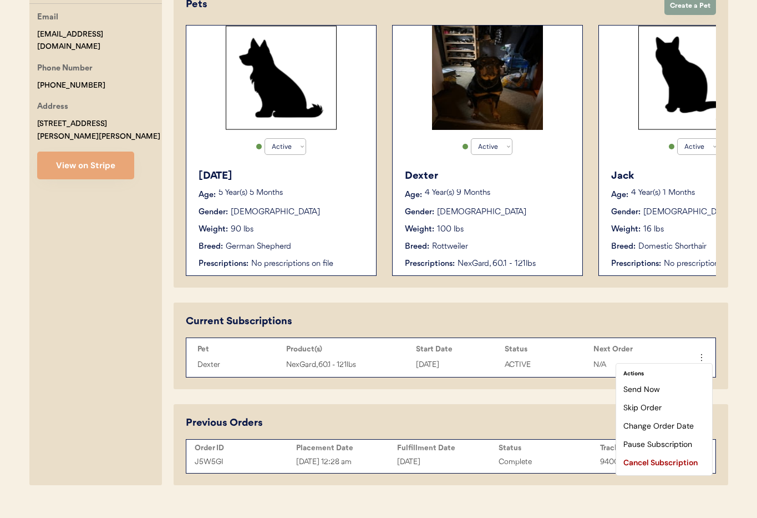
scroll to position [237, 0]
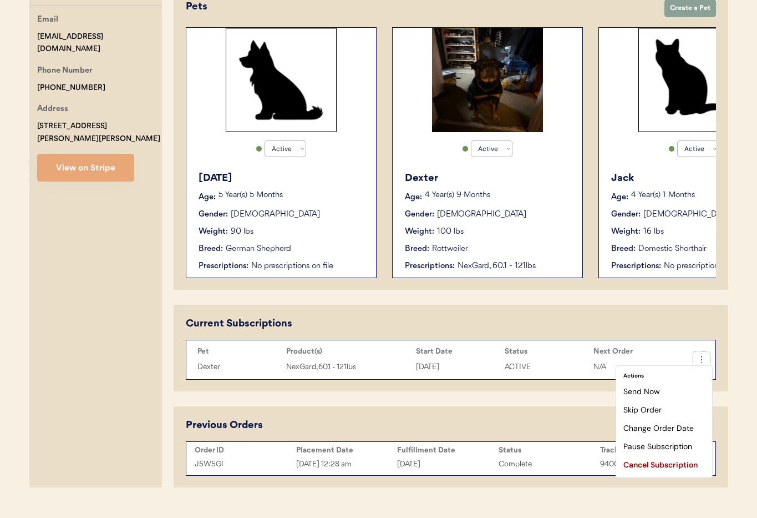
click at [546, 303] on div "This customer's subscription is hosted by: [PERSON_NAME] Create Order Create a …" at bounding box center [451, 219] width 555 height 536
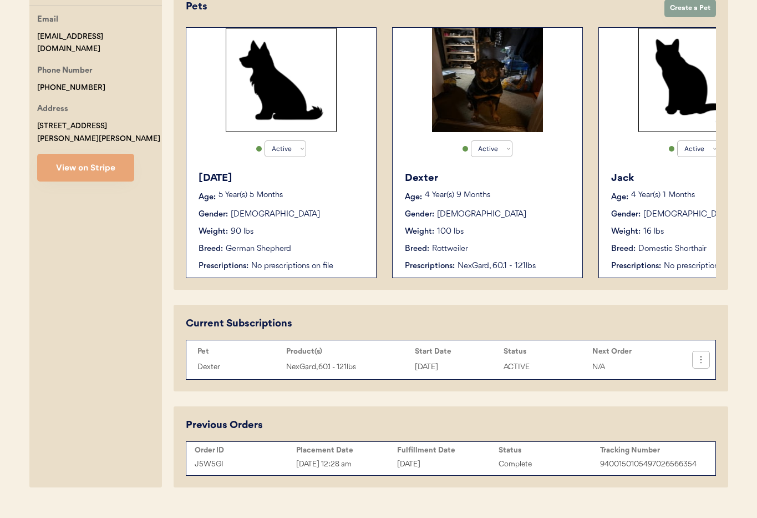
click at [705, 360] on icon at bounding box center [701, 359] width 11 height 11
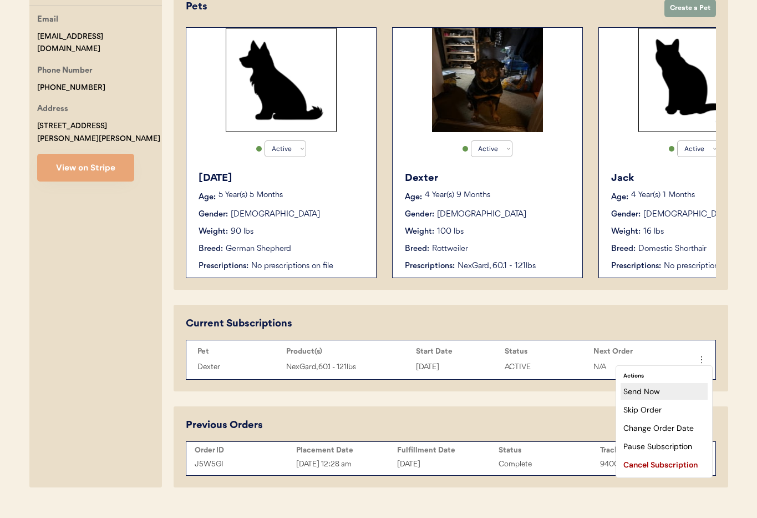
click at [682, 390] on div "Send Now" at bounding box center [664, 391] width 87 height 17
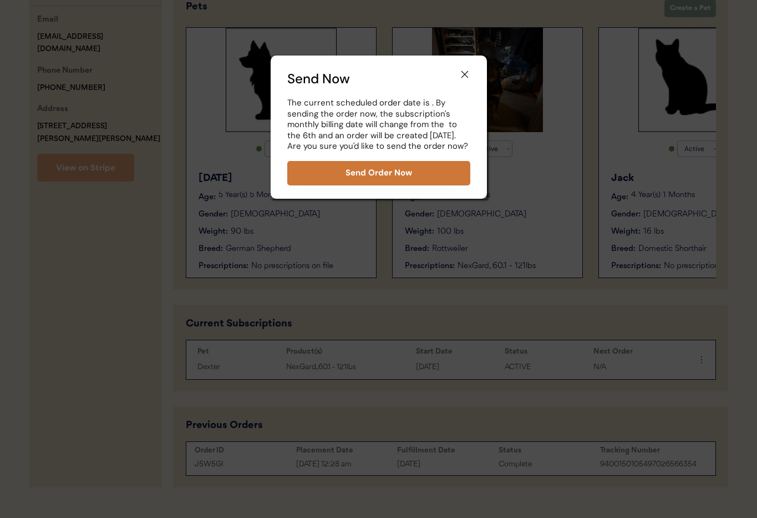
drag, startPoint x: 380, startPoint y: 177, endPoint x: 386, endPoint y: 180, distance: 7.0
click at [380, 177] on button "Send Order Now" at bounding box center [378, 173] width 183 height 24
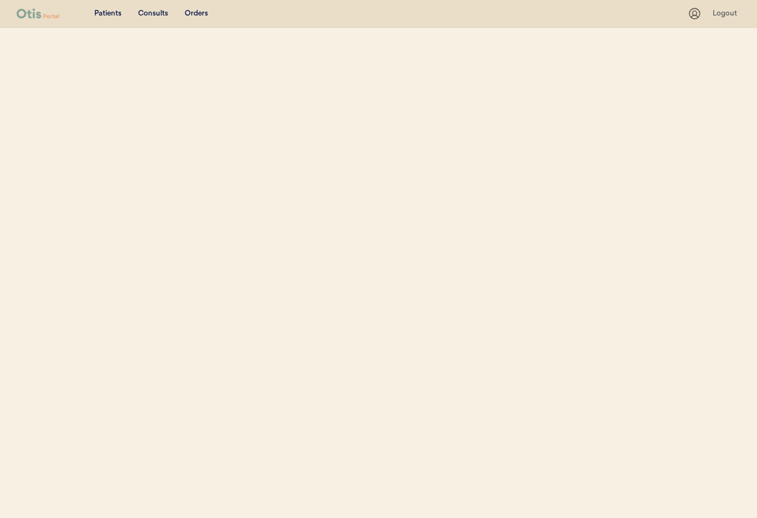
select select ""Email""
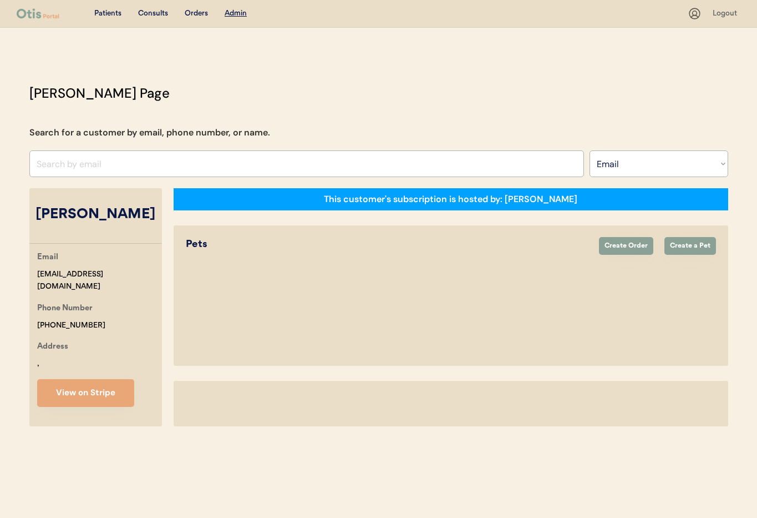
select select "true"
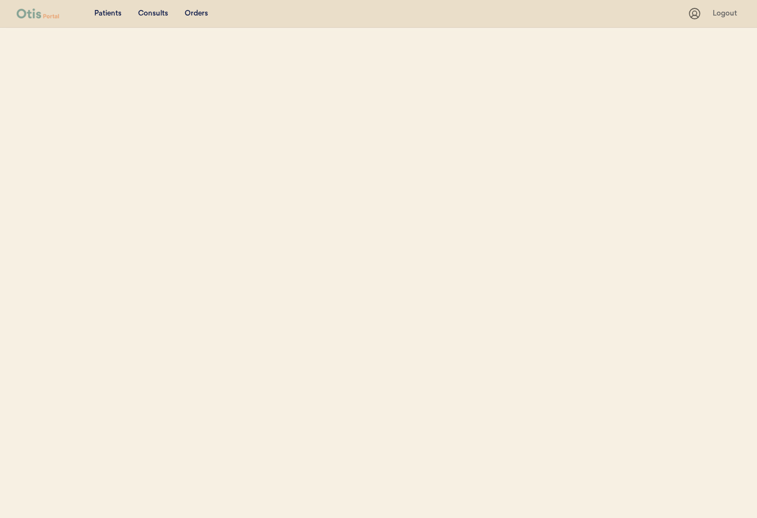
select select ""Email""
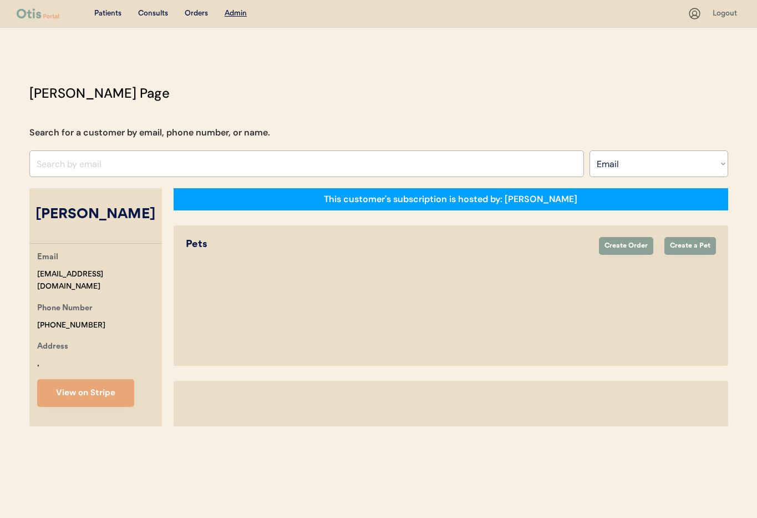
select select "true"
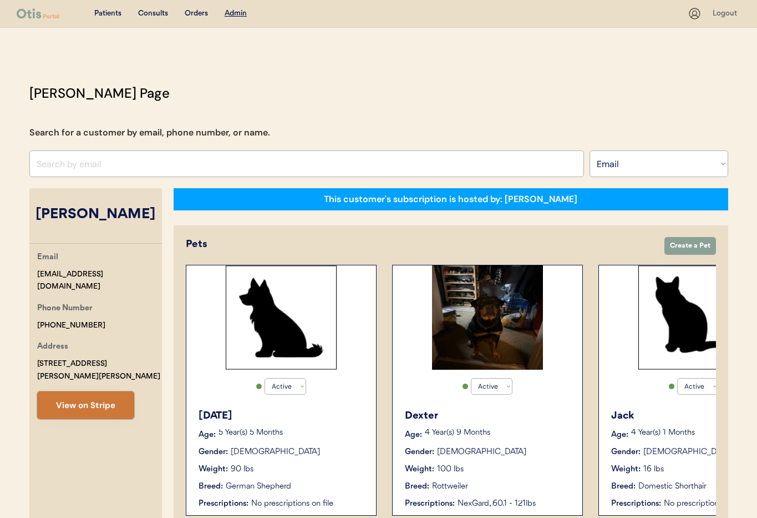
click at [93, 394] on button "View on Stripe" at bounding box center [85, 405] width 97 height 28
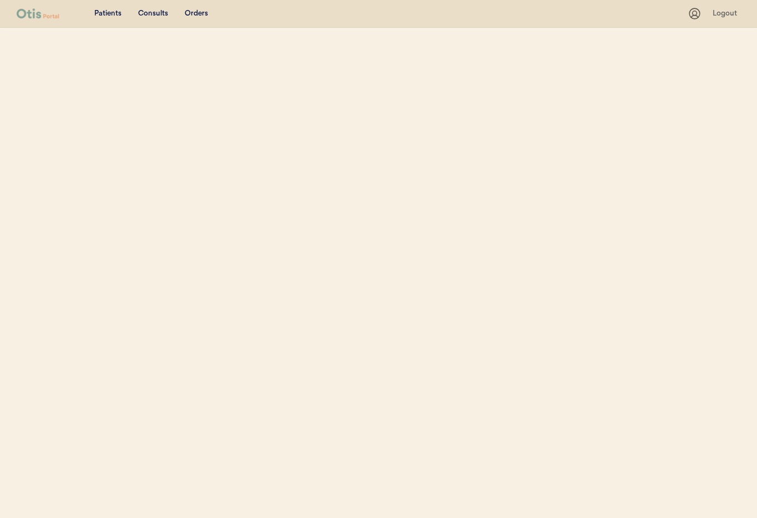
select select ""Email""
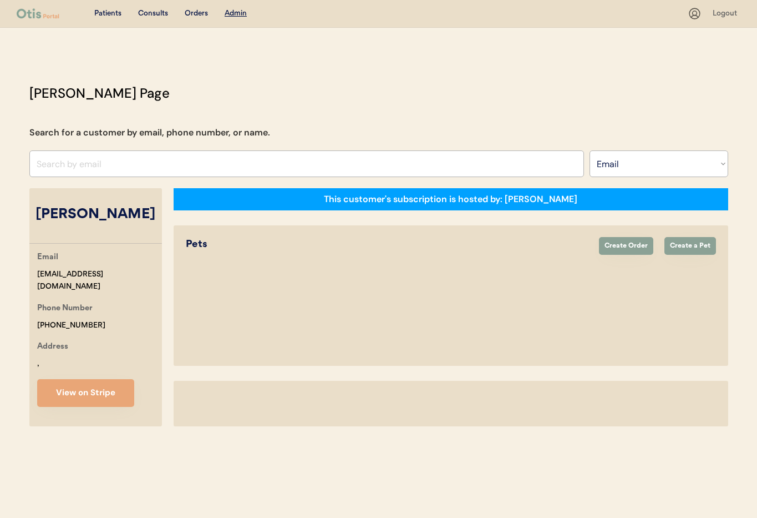
select select "true"
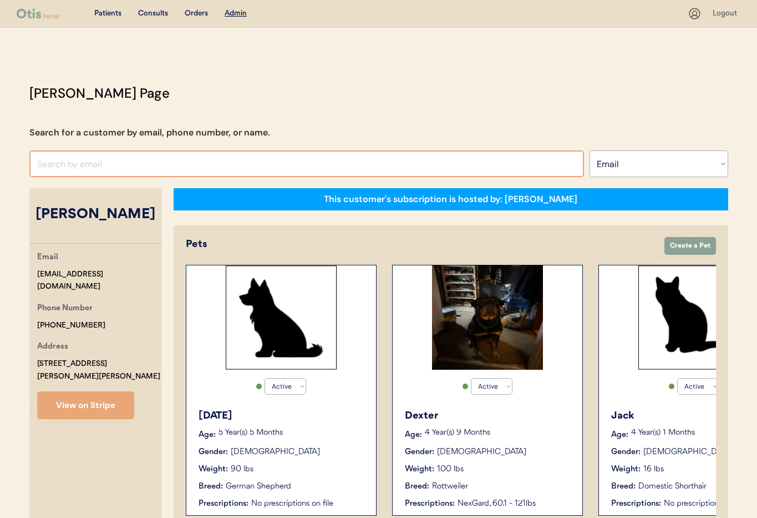
click at [243, 167] on input "input" at bounding box center [306, 163] width 555 height 27
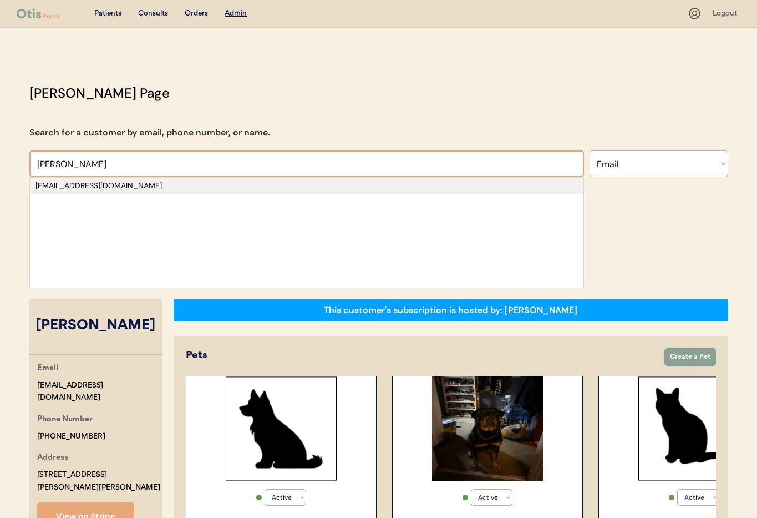
type input "[PERSON_NAME]"
click at [175, 184] on div "[EMAIL_ADDRESS][DOMAIN_NAME]" at bounding box center [306, 185] width 542 height 11
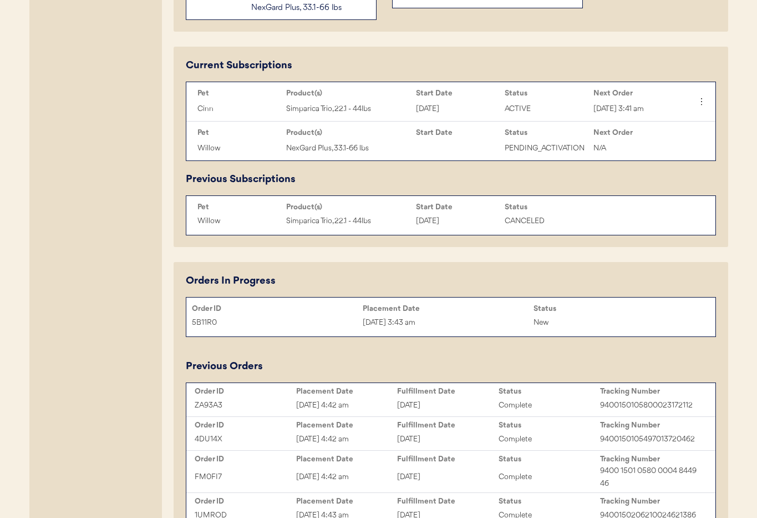
scroll to position [519, 0]
click at [479, 321] on div "[DATE] 3:43 am" at bounding box center [448, 322] width 171 height 13
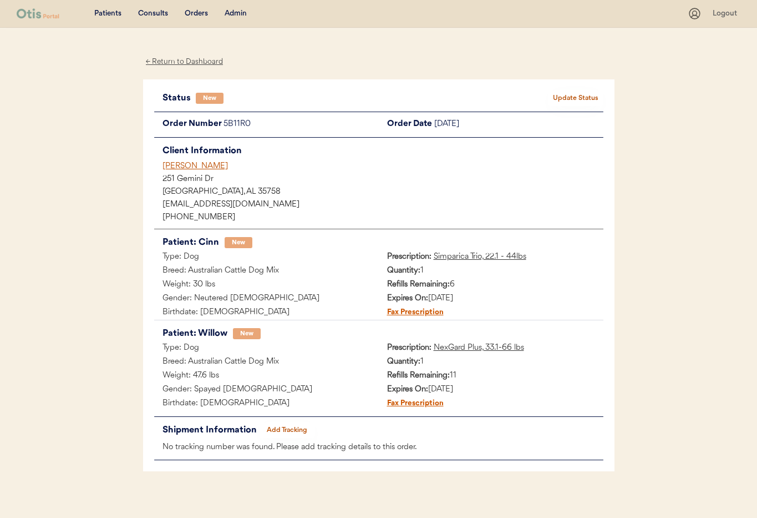
click at [179, 165] on div "[PERSON_NAME]" at bounding box center [383, 166] width 441 height 12
click at [178, 165] on div "[PERSON_NAME]" at bounding box center [383, 166] width 441 height 12
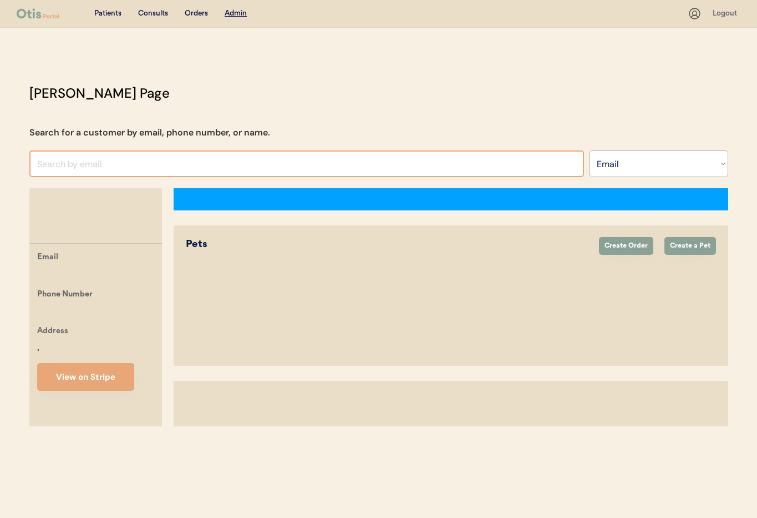
select select ""Email""
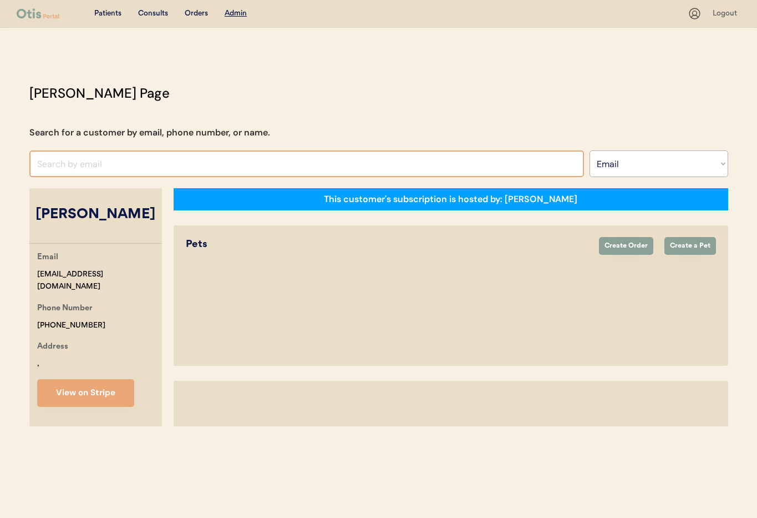
select select "true"
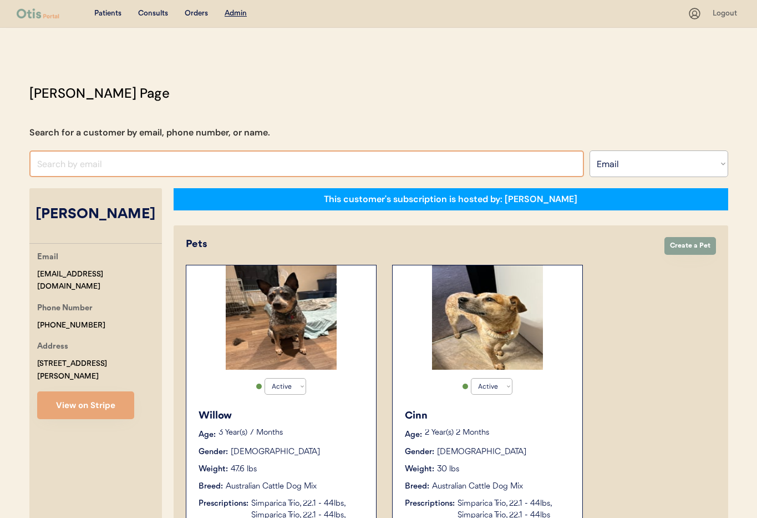
click at [105, 166] on input "input" at bounding box center [306, 163] width 555 height 27
click at [640, 164] on select "Search By Name Email Phone Number" at bounding box center [659, 163] width 139 height 27
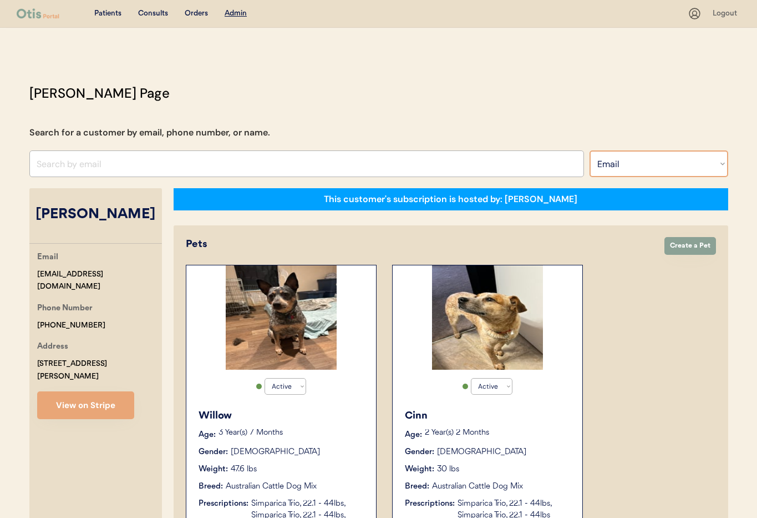
select select ""Name""
click at [590, 150] on select "Search By Name Email Phone Number" at bounding box center [659, 163] width 139 height 27
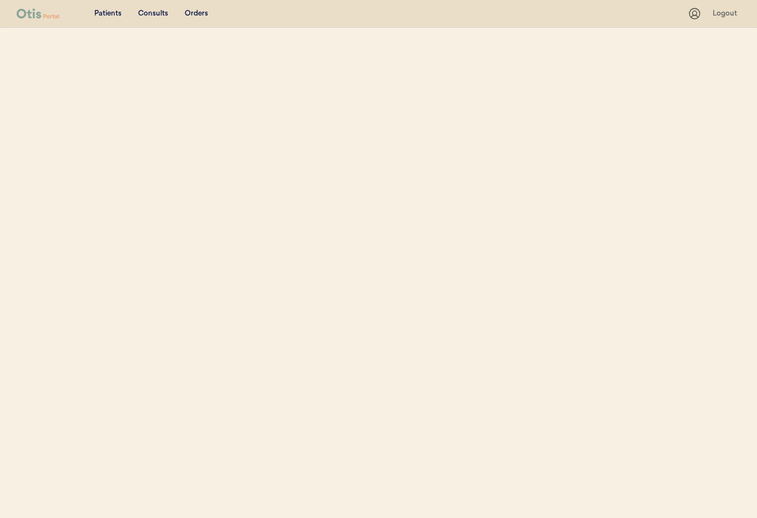
select select ""Name""
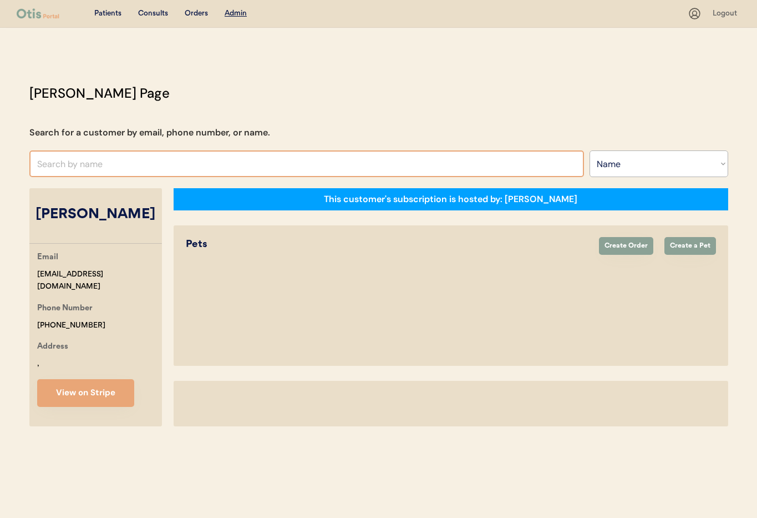
click at [109, 161] on input "text" at bounding box center [306, 163] width 555 height 27
select select "true"
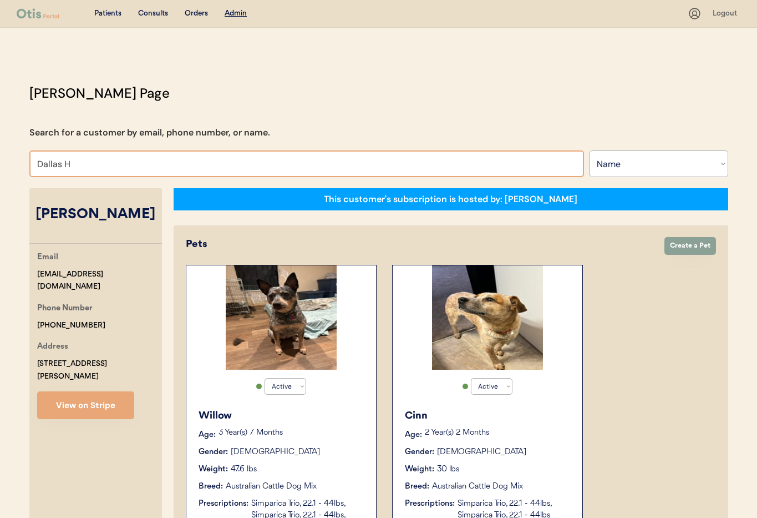
type input "[GEOGRAPHIC_DATA]"
type input "[PERSON_NAME]"
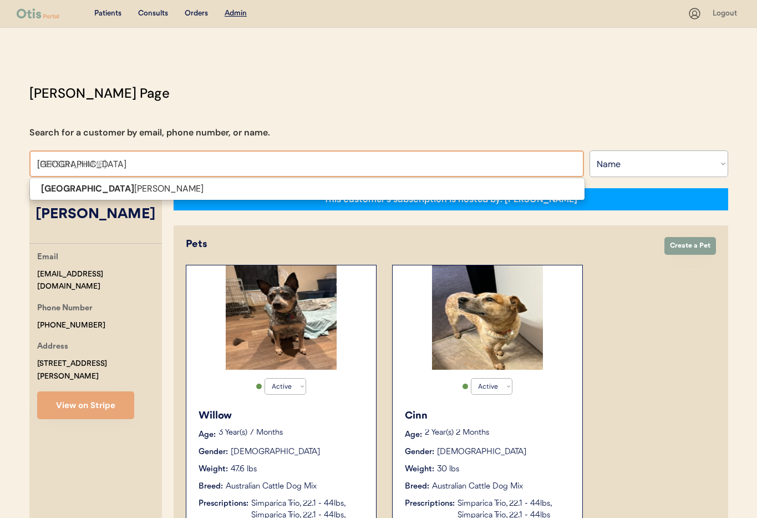
type input "[PERSON_NAME]"
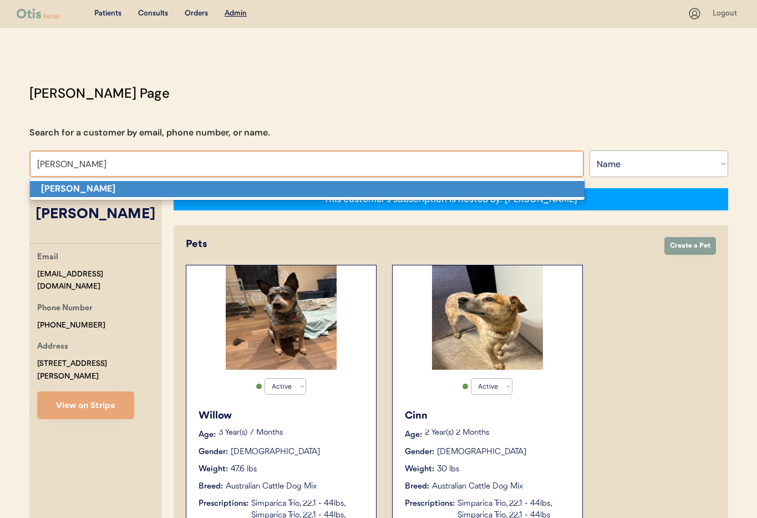
click at [106, 188] on p "[PERSON_NAME]" at bounding box center [307, 189] width 555 height 16
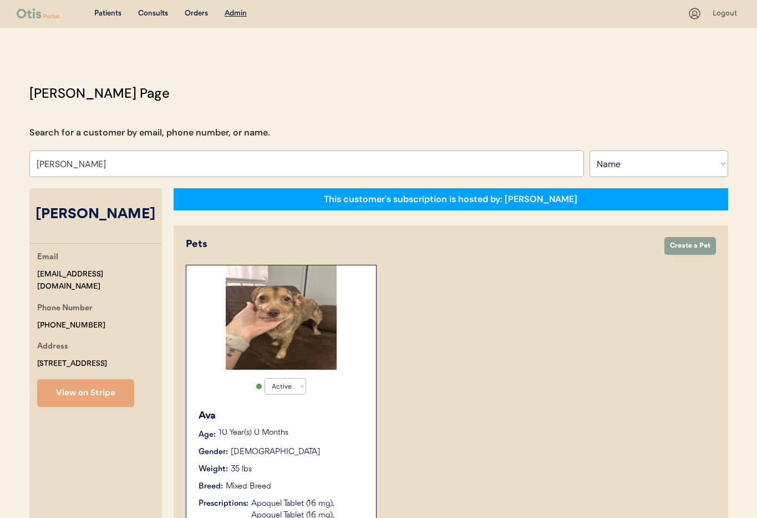
type input "[PERSON_NAME]"
click at [326, 443] on div "Ava Age: [DEMOGRAPHIC_DATA] Year(s) 0 Months Gender: [DEMOGRAPHIC_DATA] Weight:…" at bounding box center [281, 482] width 179 height 159
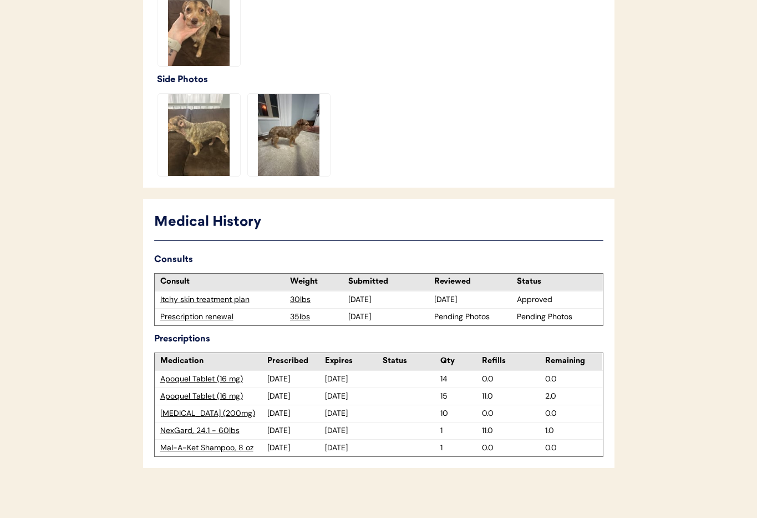
scroll to position [382, 0]
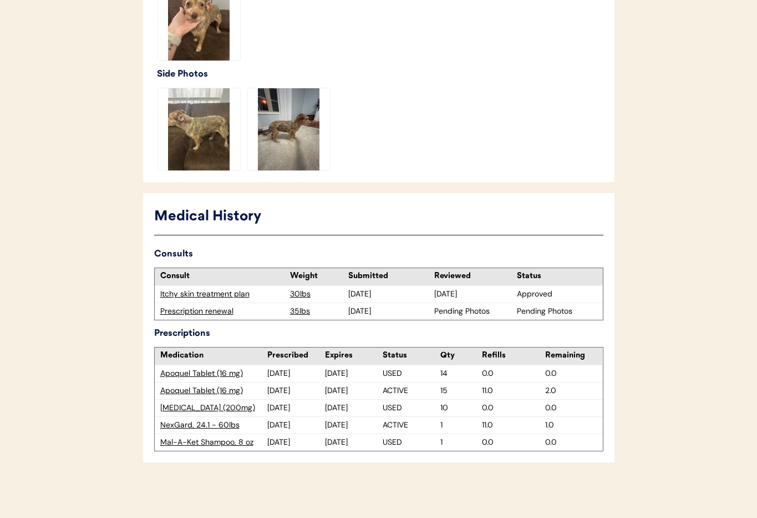
click at [190, 313] on div "Prescription renewal" at bounding box center [222, 311] width 125 height 11
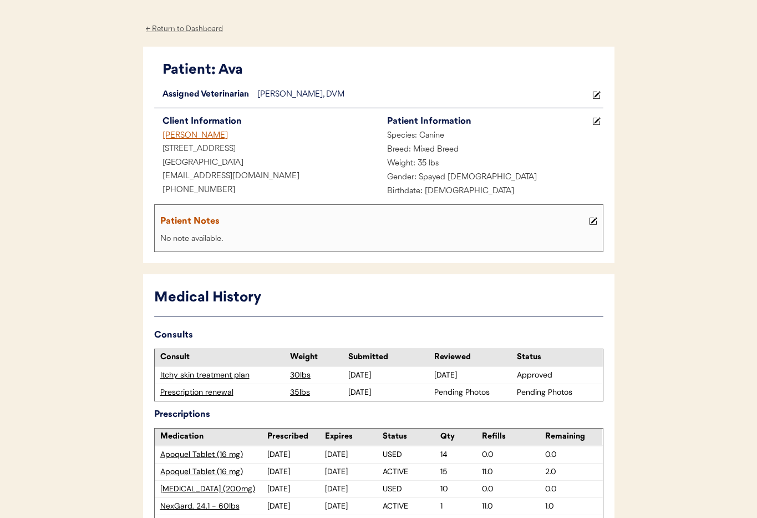
scroll to position [27, 0]
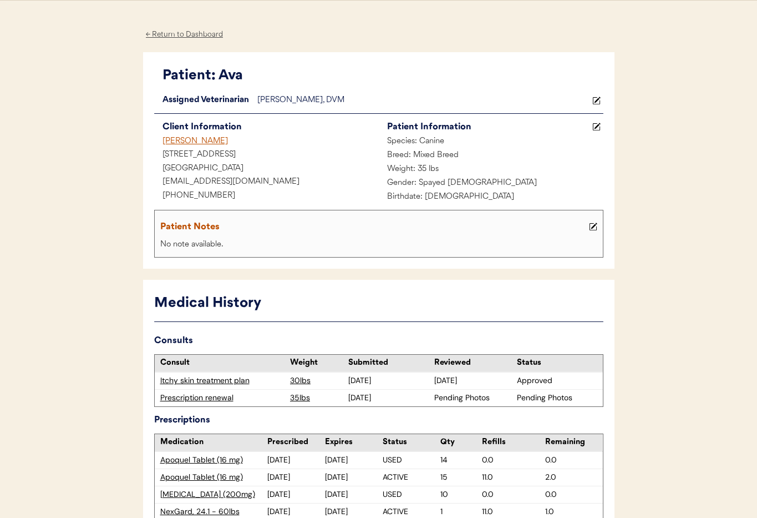
click at [169, 34] on div "← Return to Dashboard" at bounding box center [184, 34] width 83 height 13
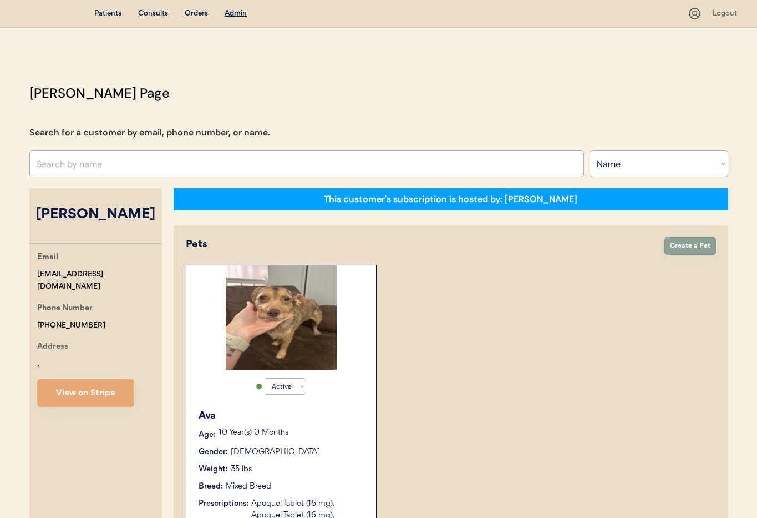
select select ""Name""
select select "true"
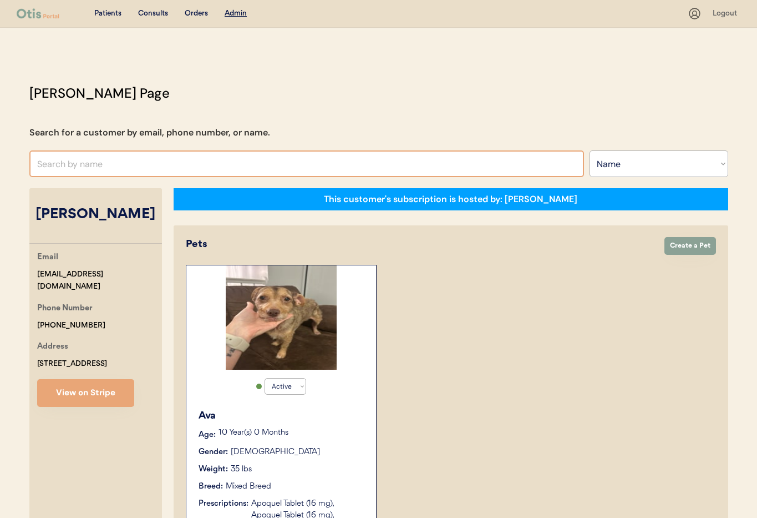
click at [106, 164] on input "text" at bounding box center [306, 163] width 555 height 27
type input "Tara"
type input "Tara Kollman"
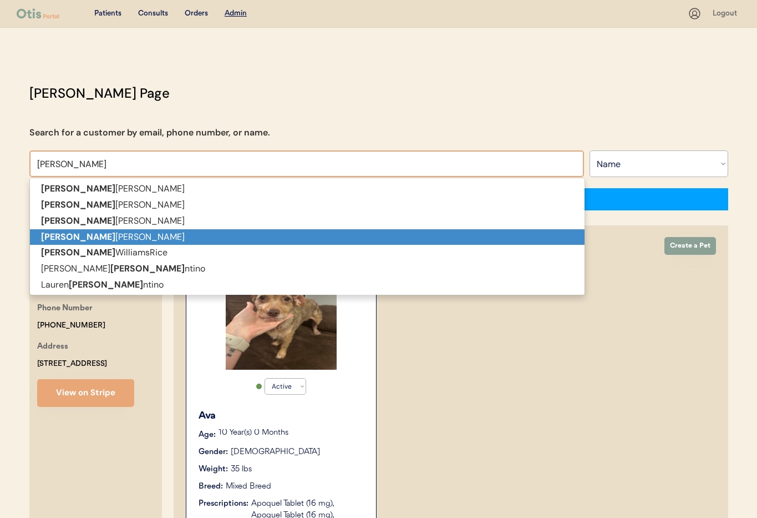
click at [102, 239] on p "Tara Barnhart" at bounding box center [307, 237] width 555 height 16
type input "Tara Barnhart"
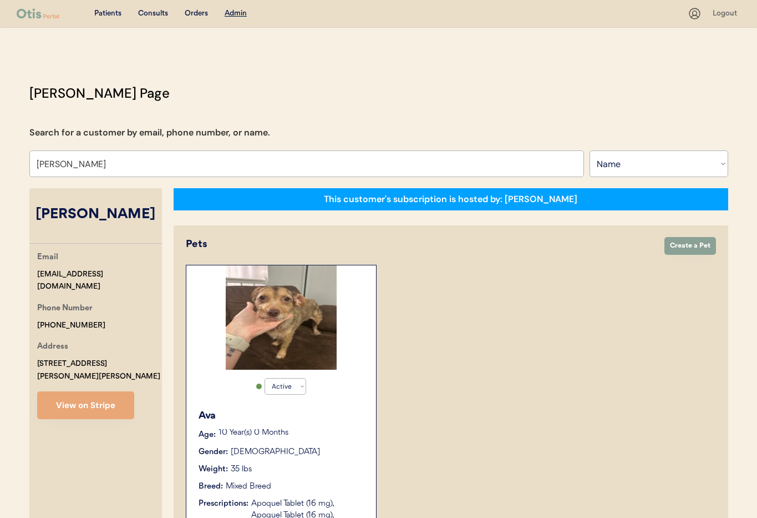
select select "true"
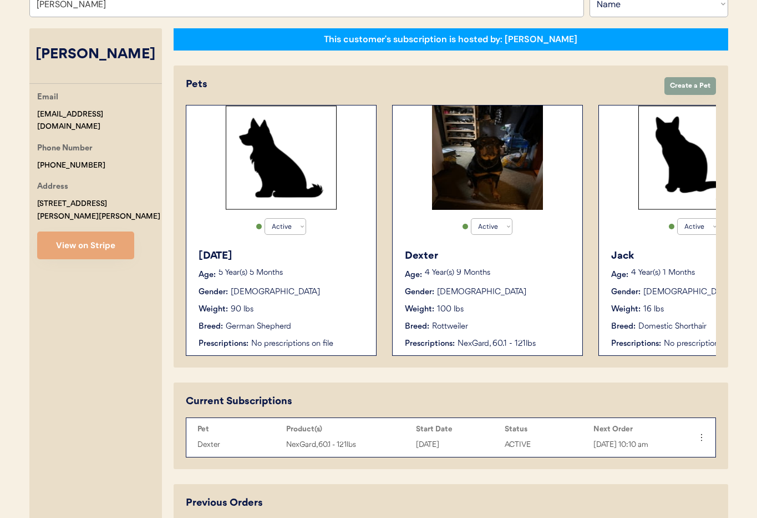
scroll to position [71, 0]
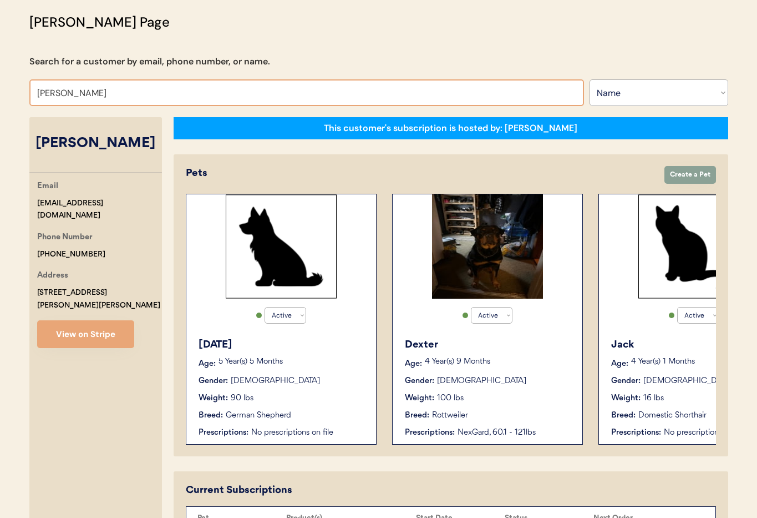
click at [13, 93] on div "Patients Consults Orders Admin Logout Otis Admin Page Search for a customer by …" at bounding box center [378, 317] width 757 height 776
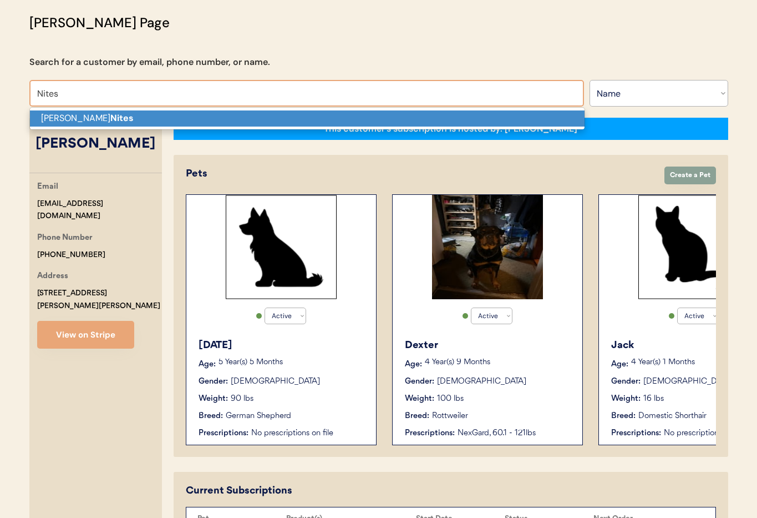
click at [186, 120] on p "Michael Nites" at bounding box center [307, 118] width 555 height 16
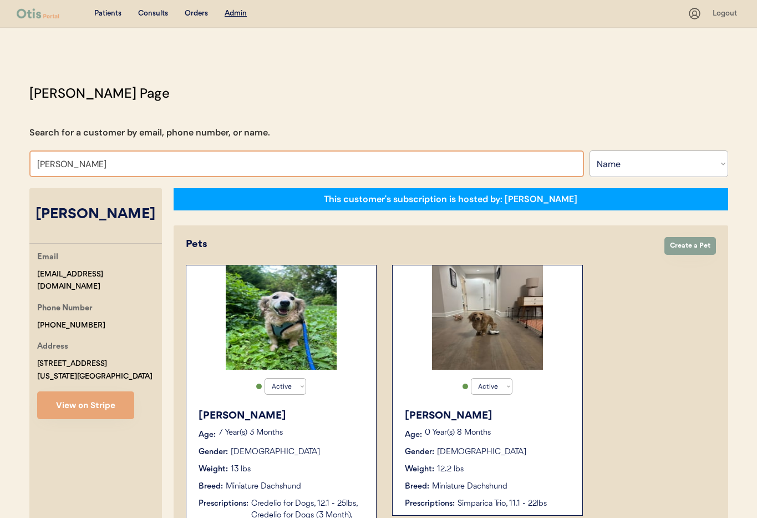
drag, startPoint x: 100, startPoint y: 164, endPoint x: 0, endPoint y: 155, distance: 100.2
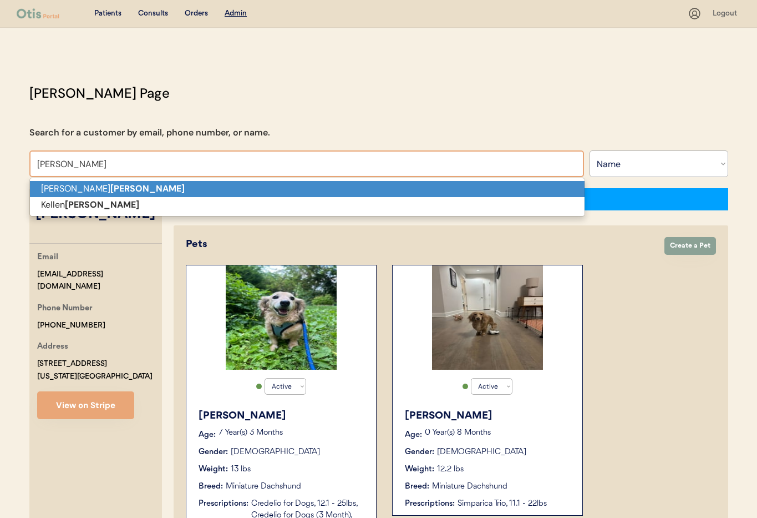
click at [55, 189] on p "Angie Reed" at bounding box center [307, 189] width 555 height 16
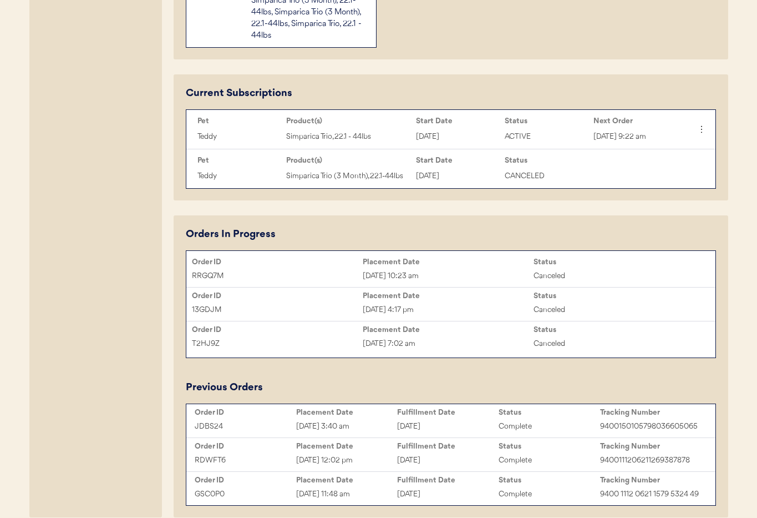
scroll to position [565, 0]
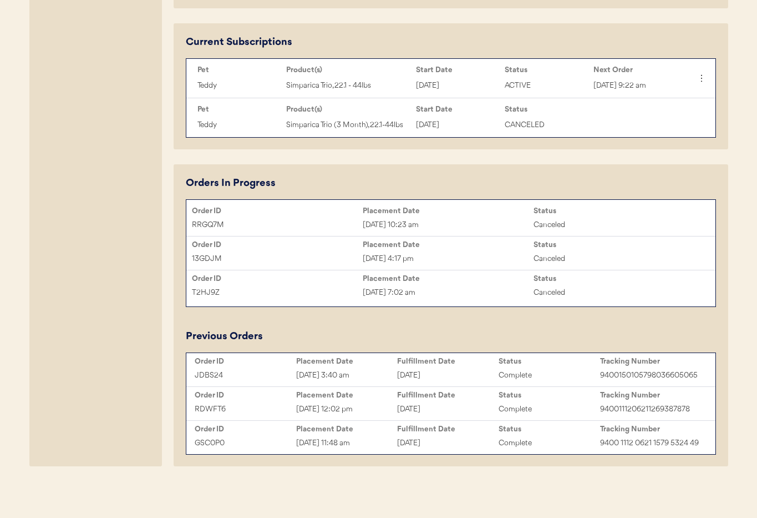
type input "[PERSON_NAME]"
click at [474, 371] on div "[DATE]" at bounding box center [448, 375] width 102 height 13
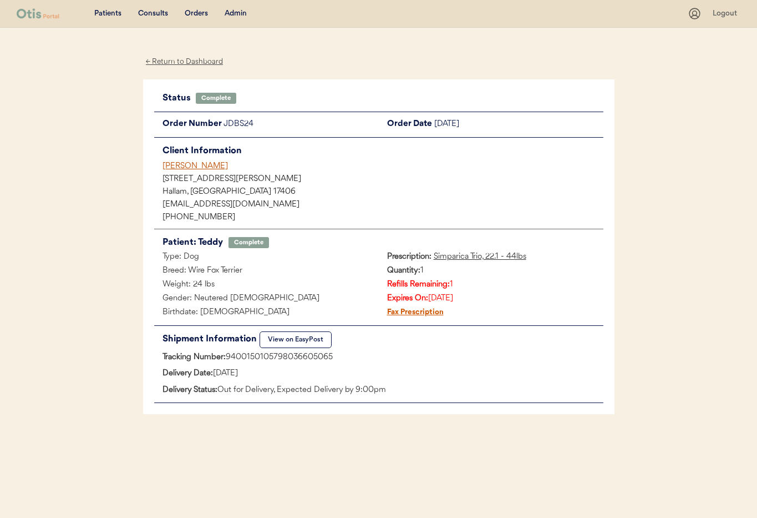
click at [173, 61] on div "← Return to Dashboard" at bounding box center [184, 61] width 83 height 13
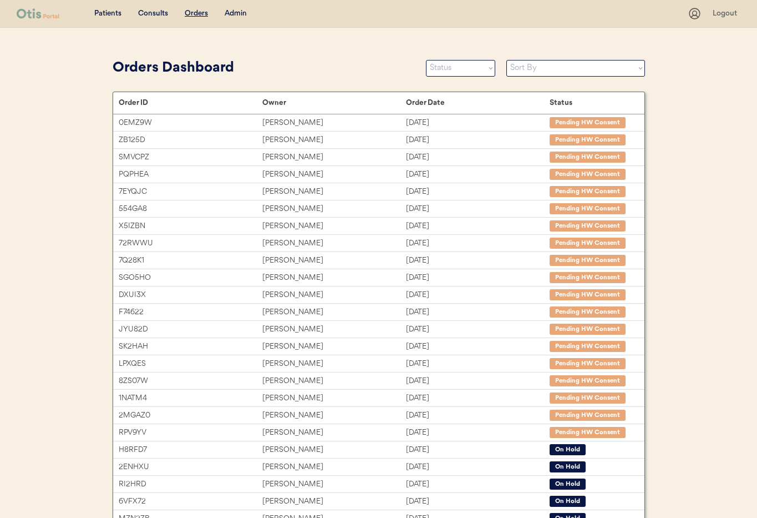
drag, startPoint x: 240, startPoint y: 12, endPoint x: 229, endPoint y: 93, distance: 81.8
click at [240, 13] on div "Admin" at bounding box center [236, 13] width 22 height 11
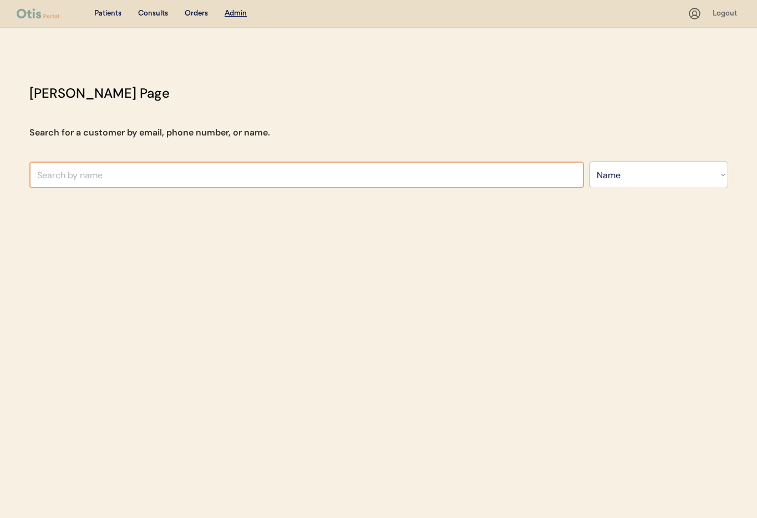
select select ""Name""
click at [177, 175] on input "text" at bounding box center [306, 174] width 555 height 27
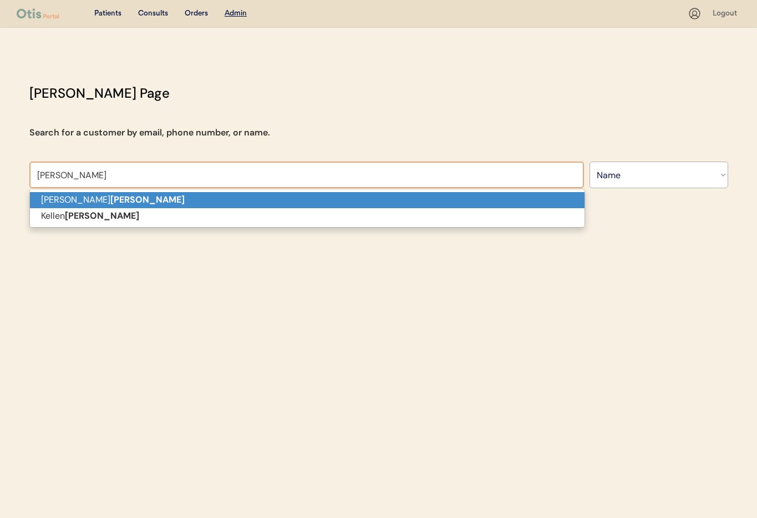
click at [177, 200] on p "[PERSON_NAME]" at bounding box center [307, 200] width 555 height 16
type input "[PERSON_NAME]"
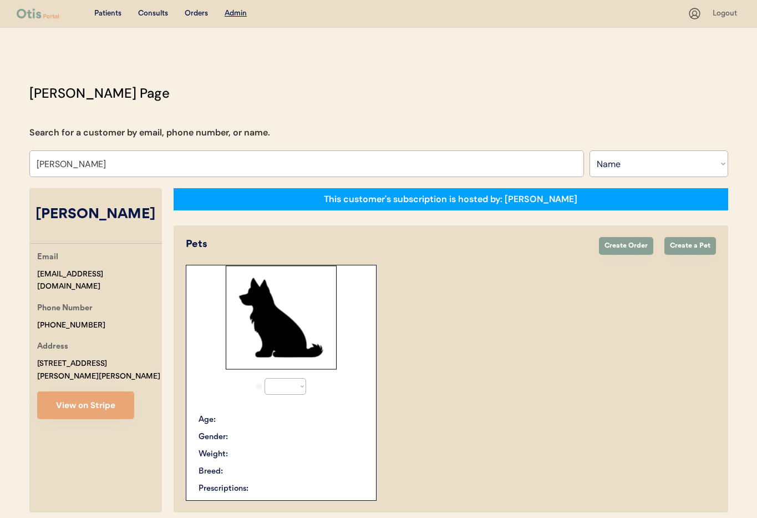
select select "true"
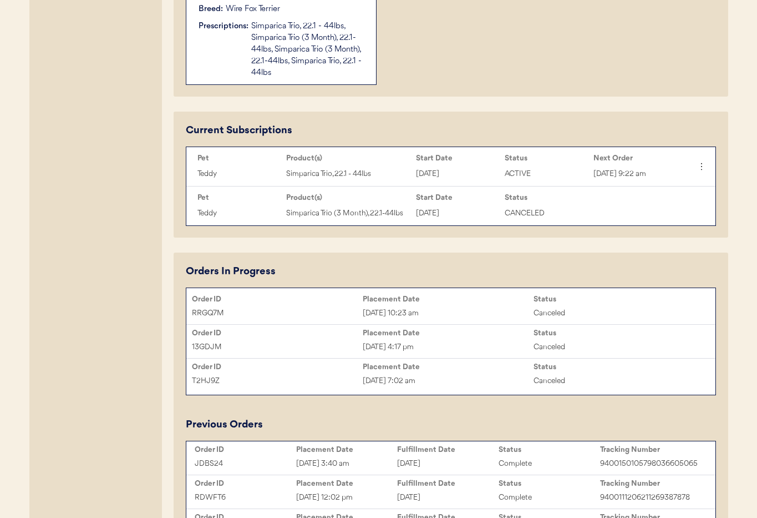
scroll to position [468, 0]
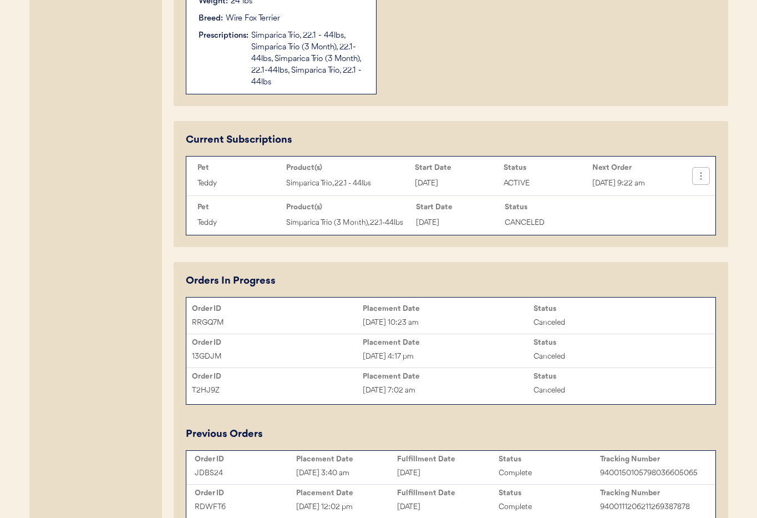
type input "Angie Reed"
click at [706, 175] on icon at bounding box center [701, 175] width 11 height 11
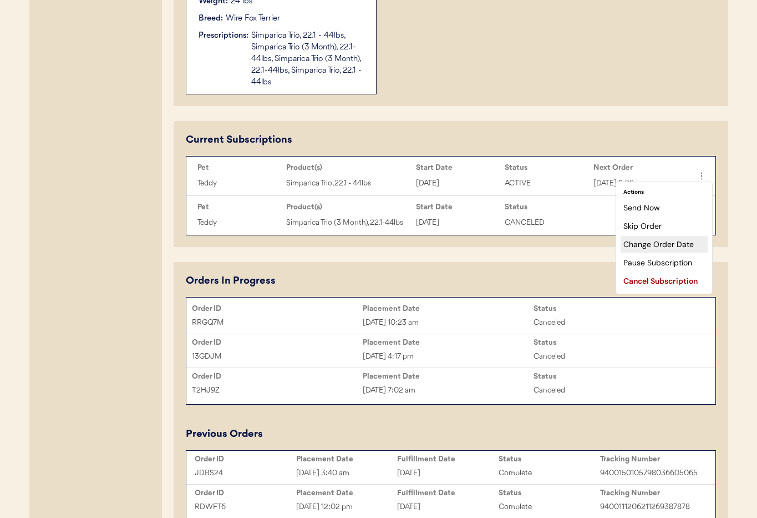
click at [668, 246] on div "Change Order Date" at bounding box center [664, 244] width 87 height 17
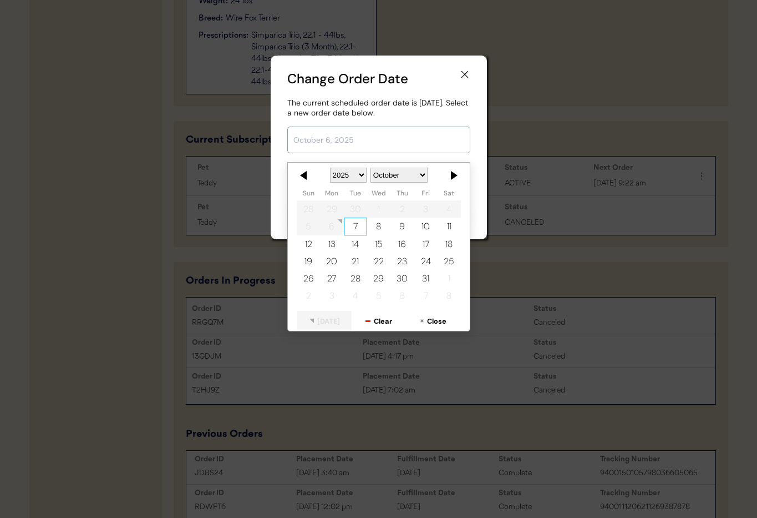
click at [317, 136] on input "text" at bounding box center [378, 139] width 183 height 27
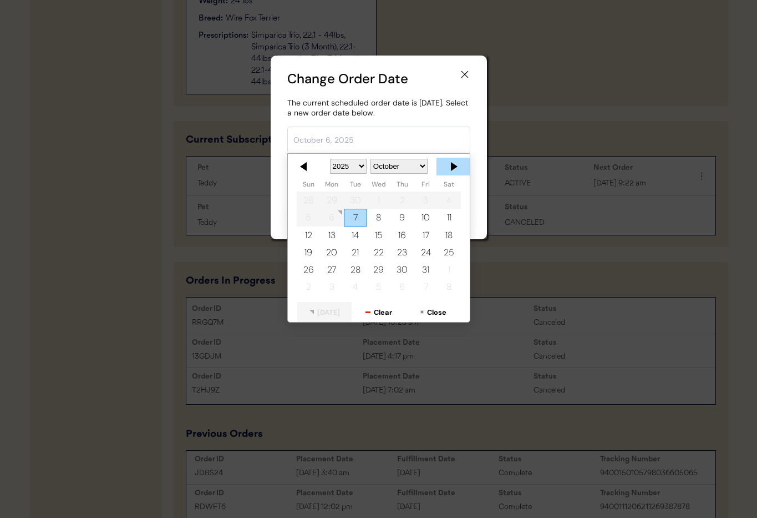
click at [457, 166] on div at bounding box center [453, 167] width 33 height 18
click at [324, 219] on div "3" at bounding box center [331, 217] width 23 height 17
type input "November 3, 2025"
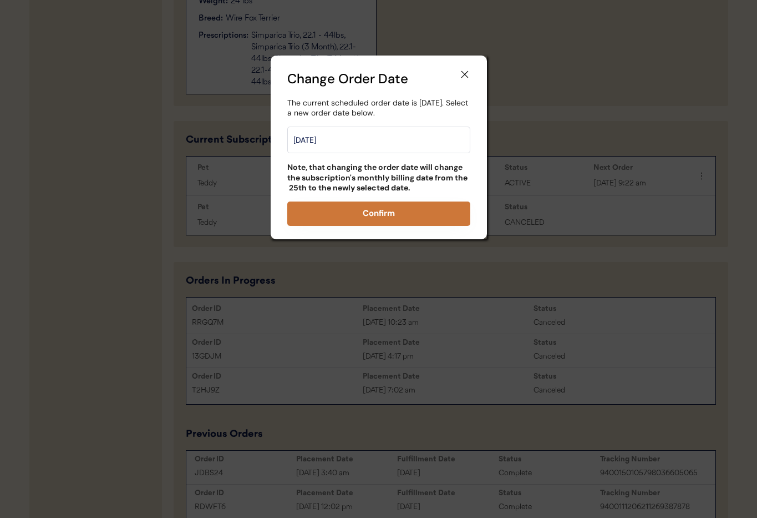
drag, startPoint x: 377, startPoint y: 212, endPoint x: 390, endPoint y: 213, distance: 13.3
click at [377, 212] on button "Confirm" at bounding box center [378, 213] width 183 height 24
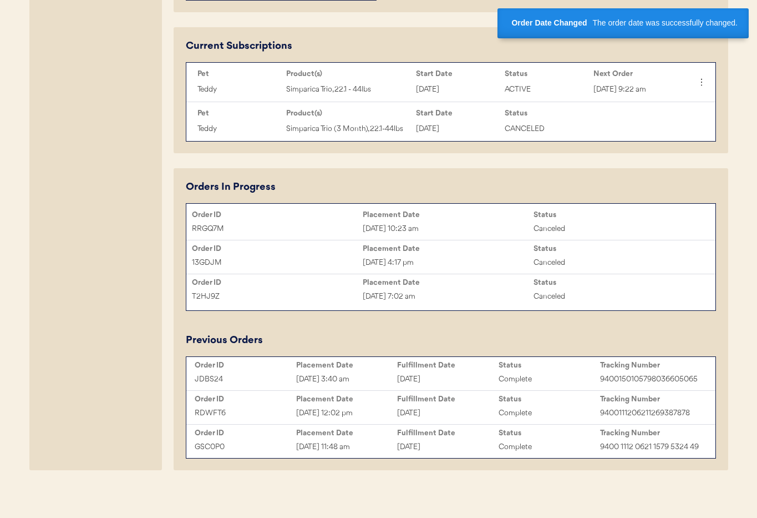
scroll to position [565, 0]
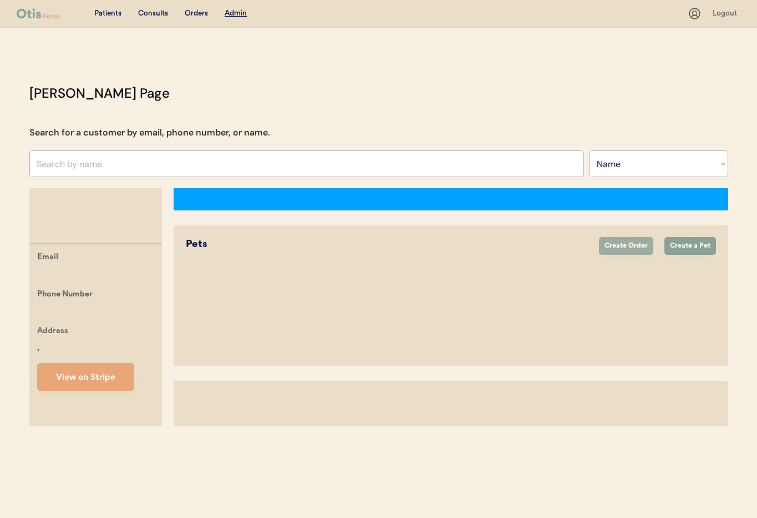
select select ""Name""
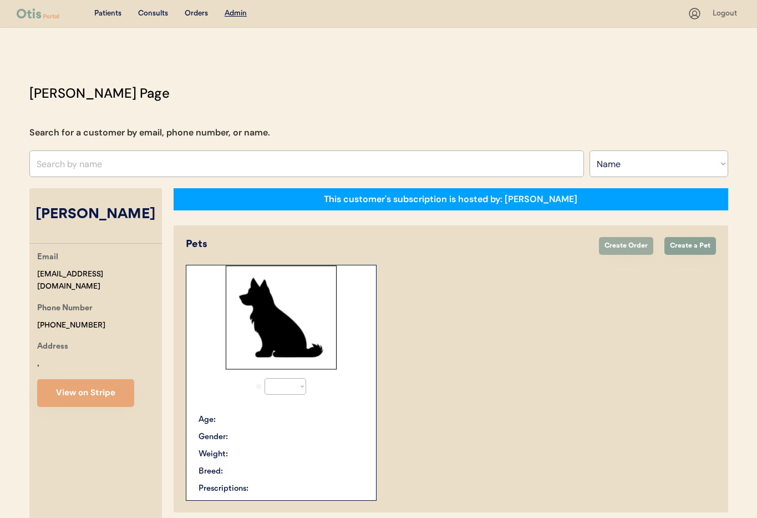
select select "true"
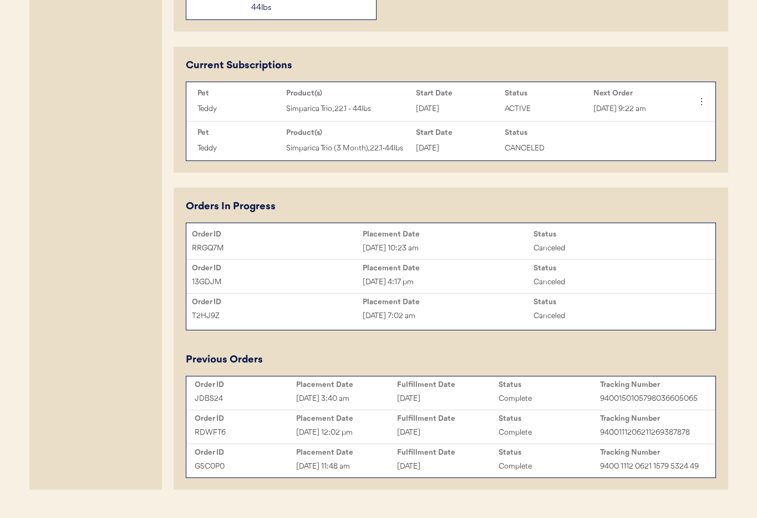
scroll to position [565, 0]
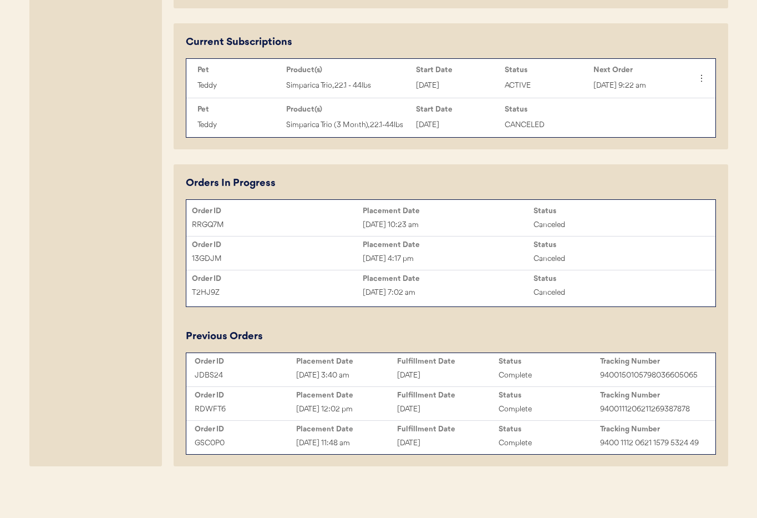
click at [461, 374] on div "[DATE]" at bounding box center [448, 375] width 102 height 13
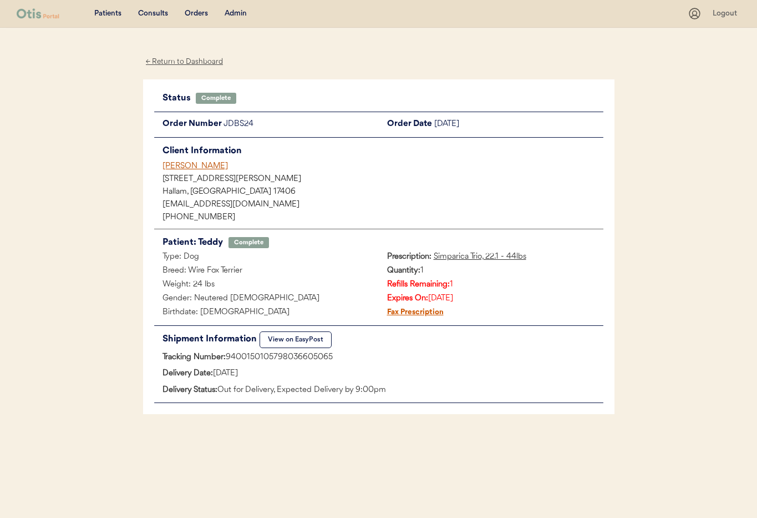
click at [177, 167] on div "[PERSON_NAME]" at bounding box center [383, 166] width 441 height 12
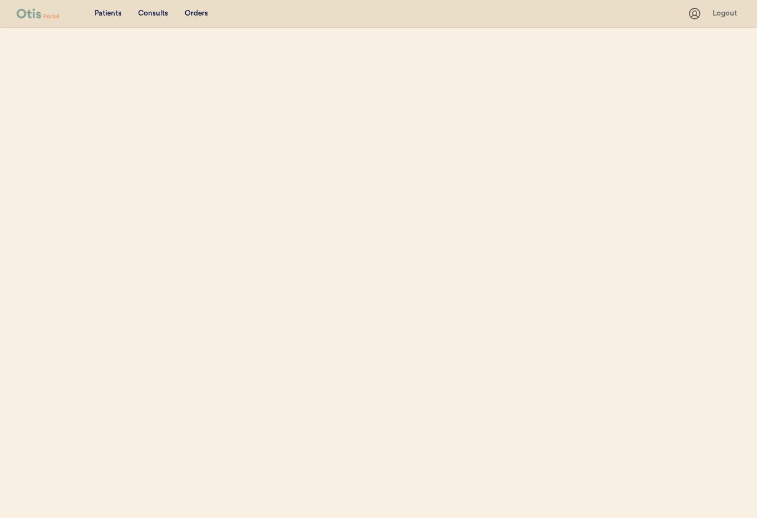
select select ""Name""
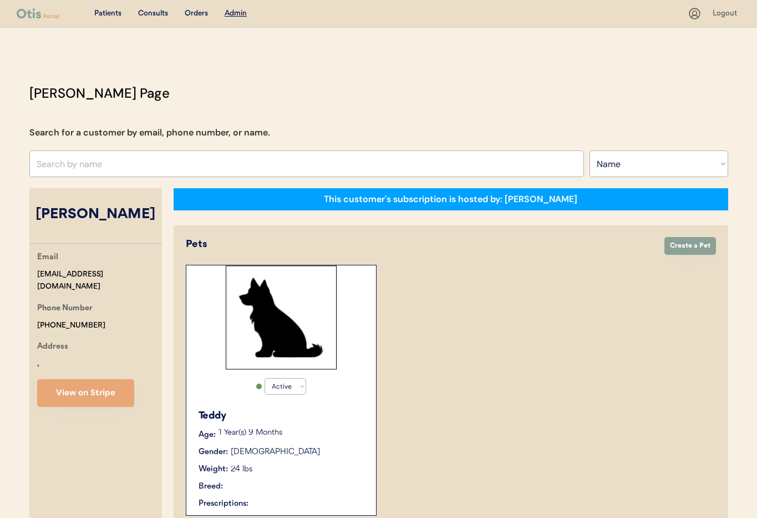
select select "true"
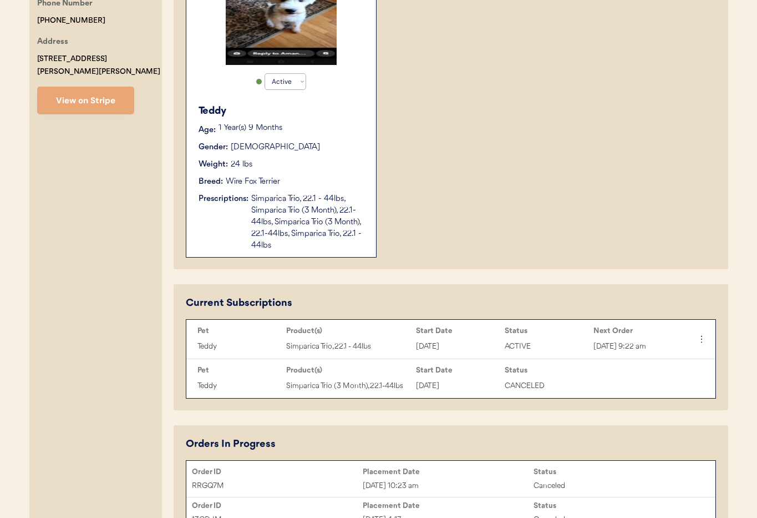
scroll to position [263, 0]
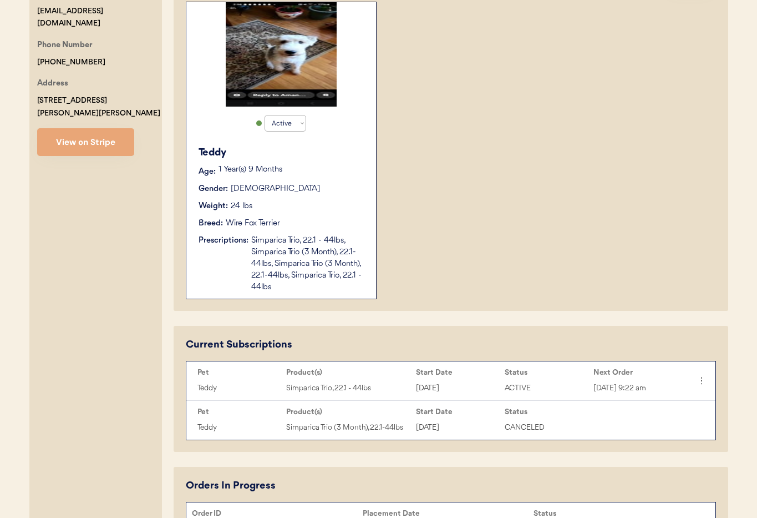
click at [341, 179] on div "Teddy Age: [DEMOGRAPHIC_DATA] Year(s) 9 Months Gender: [DEMOGRAPHIC_DATA] Weigh…" at bounding box center [281, 219] width 179 height 159
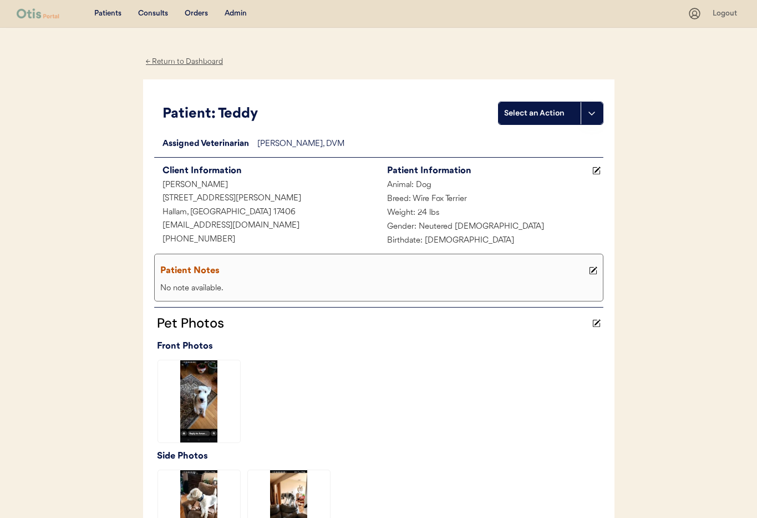
click at [177, 64] on div "← Return to Dashboard" at bounding box center [184, 61] width 83 height 13
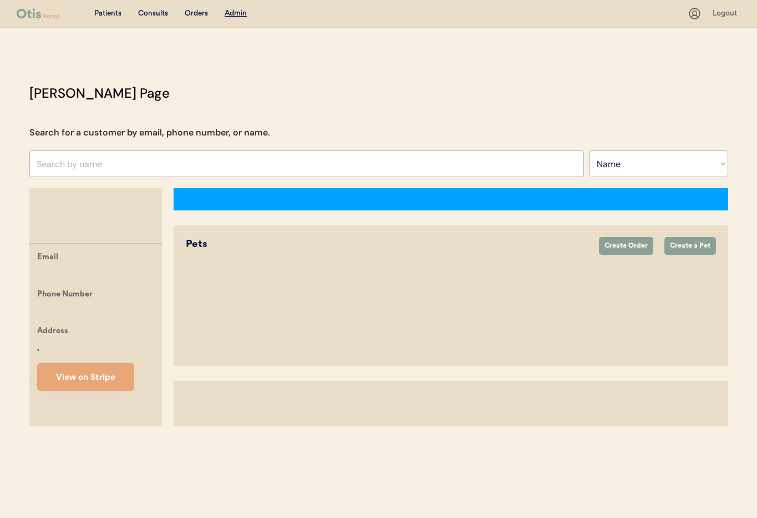
select select ""Name""
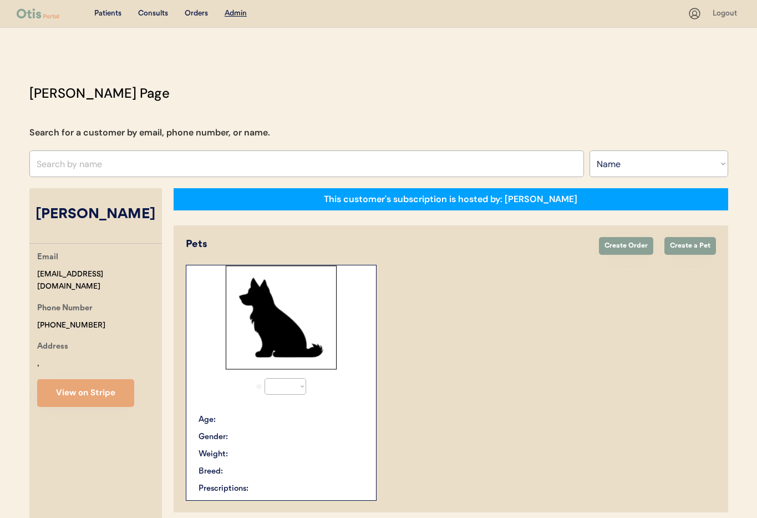
select select "true"
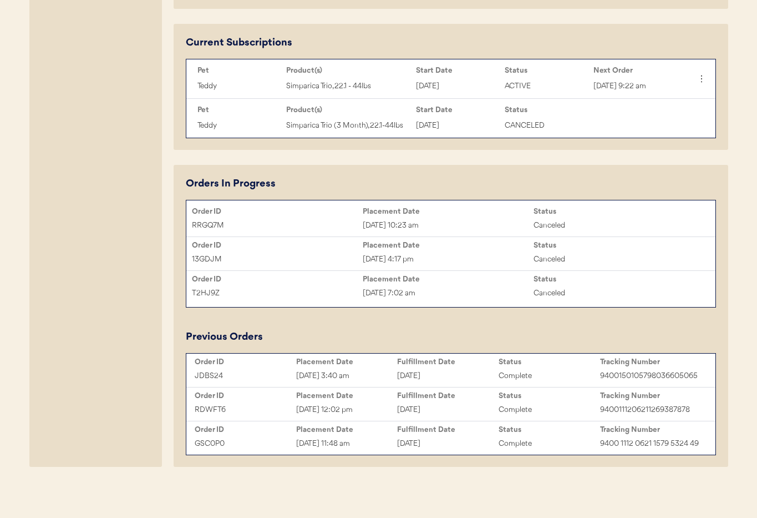
scroll to position [565, 0]
click at [454, 224] on div "[DATE] 10:23 am" at bounding box center [448, 225] width 171 height 13
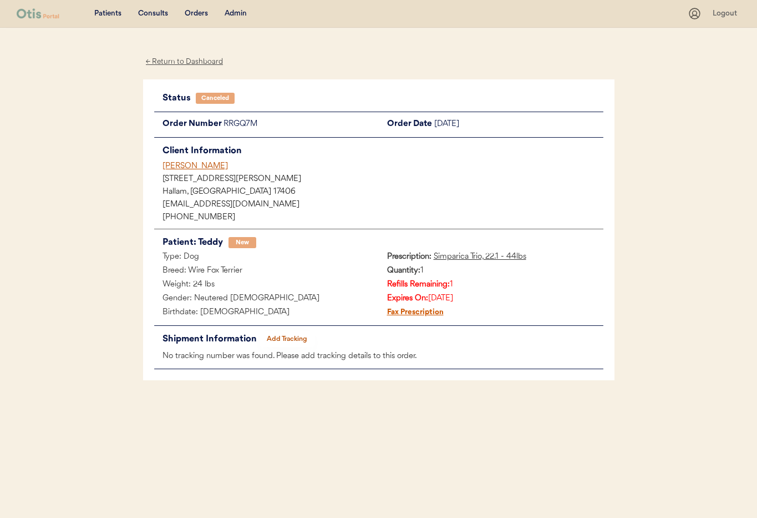
click at [185, 166] on div "[PERSON_NAME]" at bounding box center [383, 166] width 441 height 12
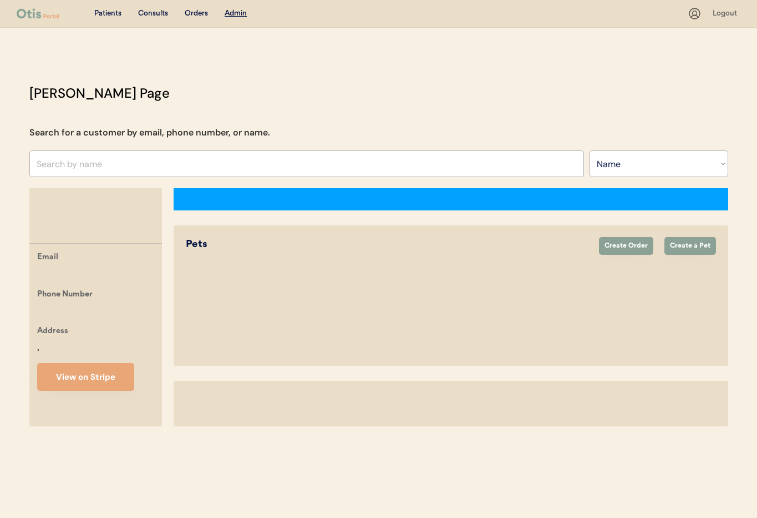
select select ""Name""
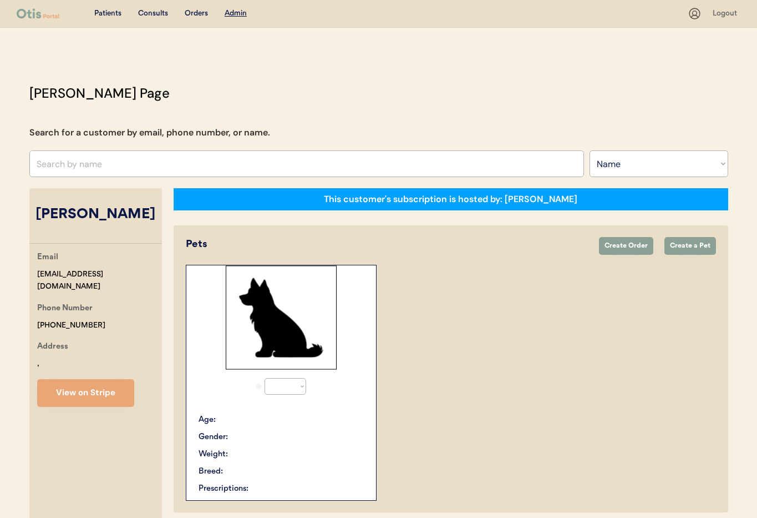
select select "true"
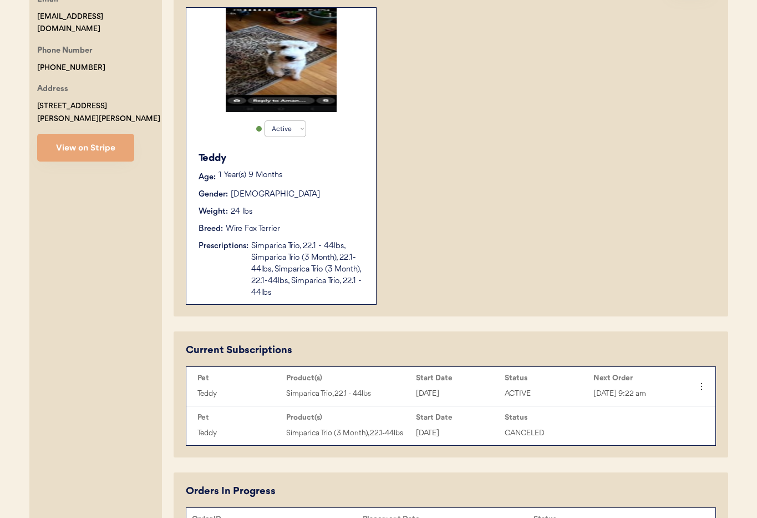
scroll to position [232, 0]
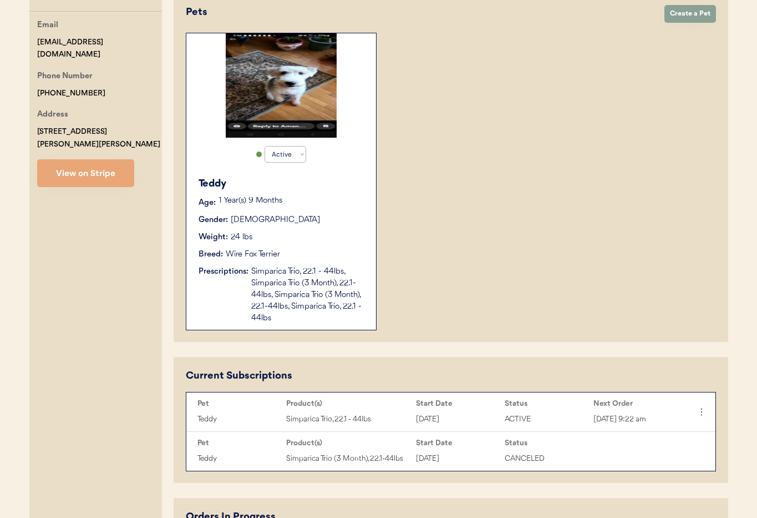
click at [362, 301] on div "Simparica Trio, 22.1 - 44lbs, Simparica Trio (3 Month), 22.1-44lbs, Simparica T…" at bounding box center [308, 295] width 114 height 58
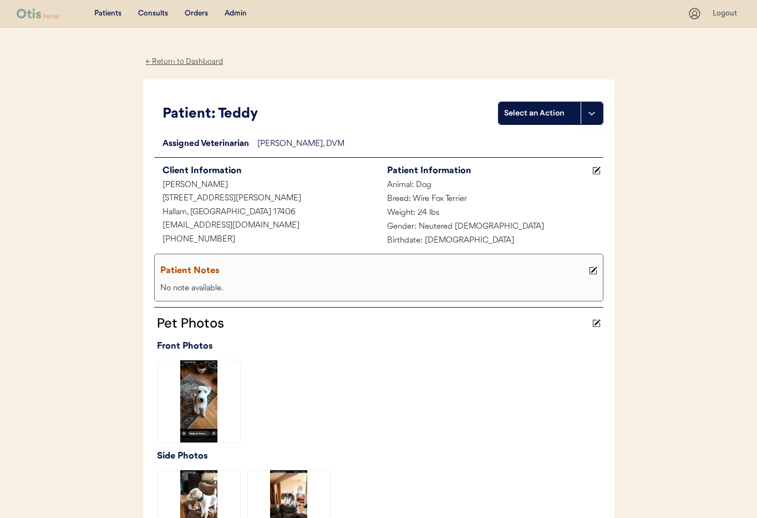
click at [175, 62] on div "← Return to Dashboard" at bounding box center [184, 61] width 83 height 13
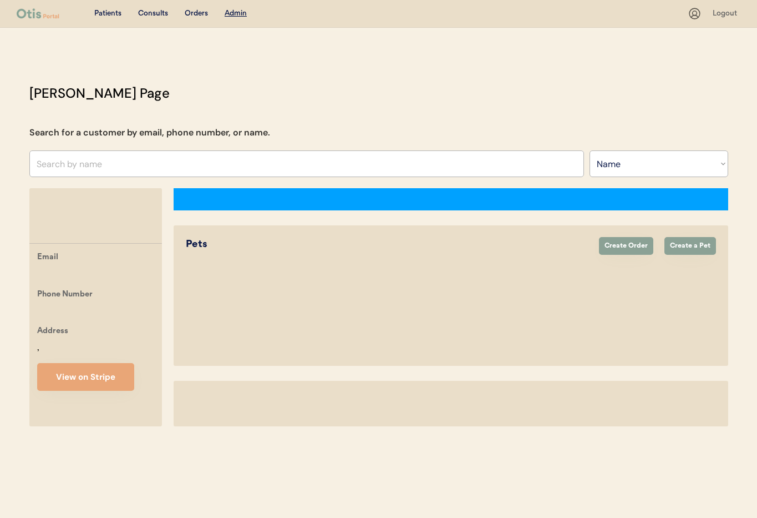
select select ""Name""
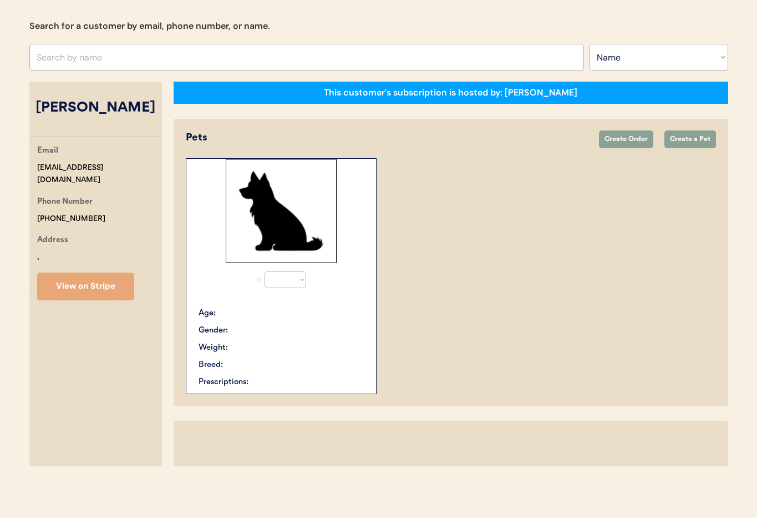
select select "true"
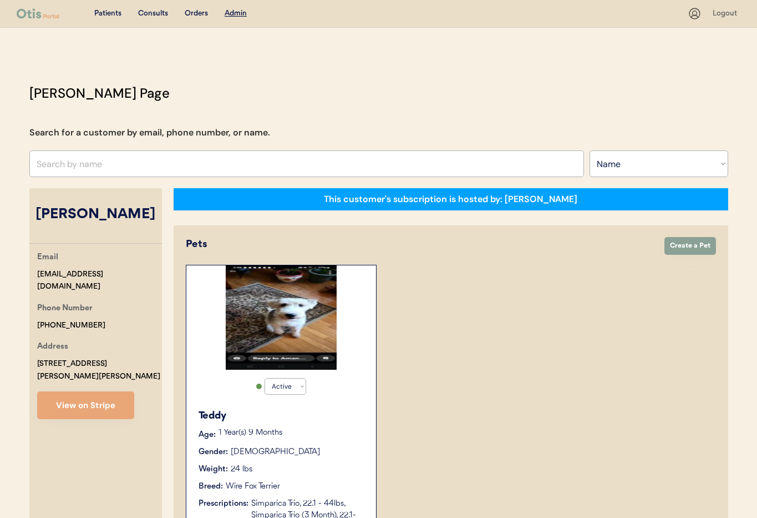
click at [75, 167] on input "text" at bounding box center [306, 163] width 555 height 27
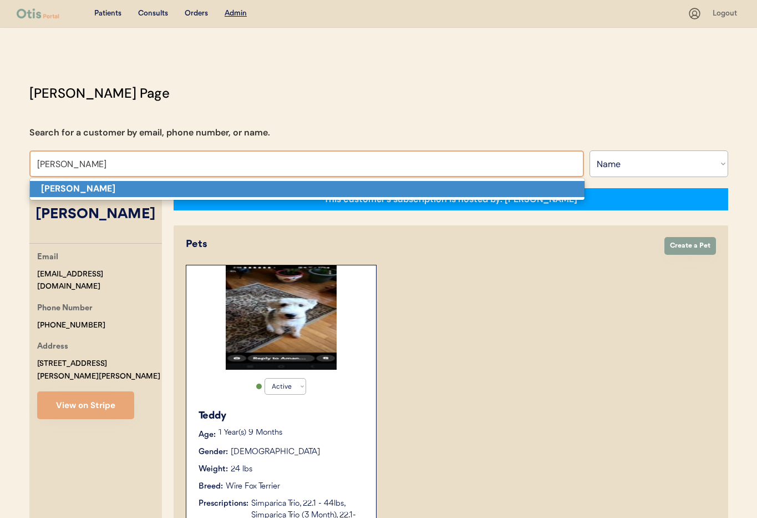
click at [75, 189] on strong "[PERSON_NAME]" at bounding box center [78, 188] width 74 height 12
type input "[PERSON_NAME]"
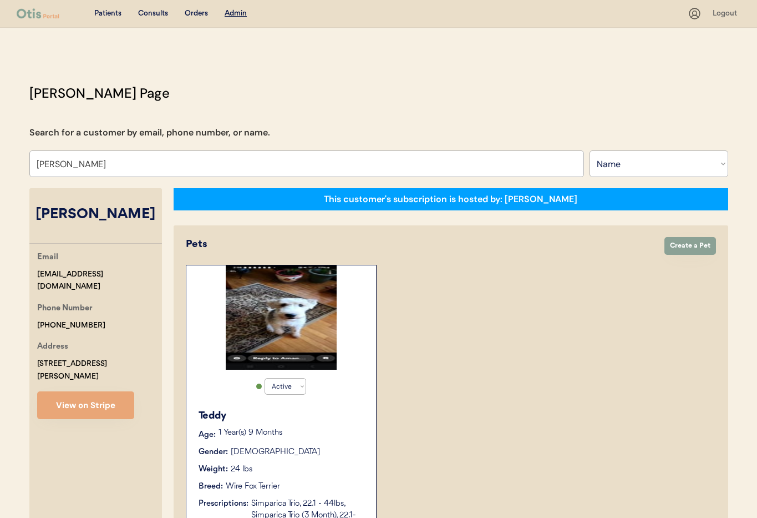
select select "true"
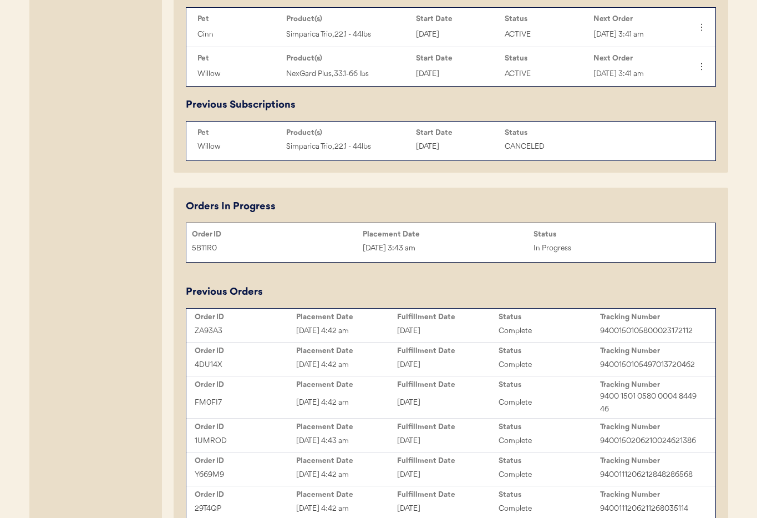
scroll to position [598, 0]
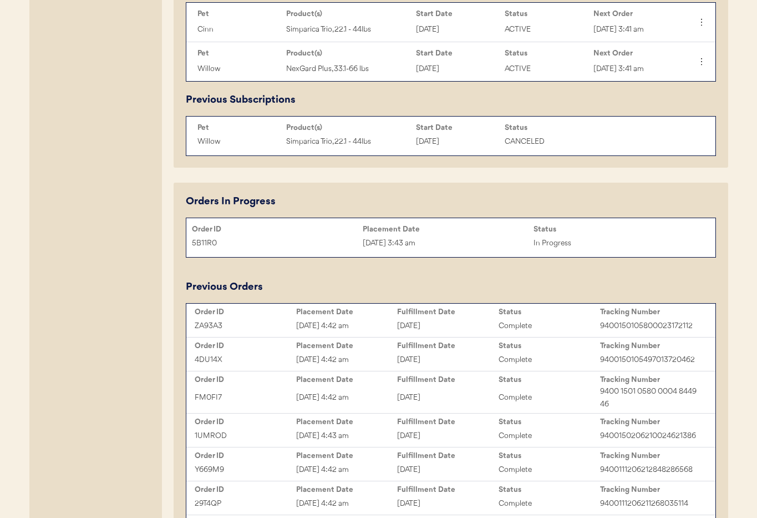
type input "[PERSON_NAME]"
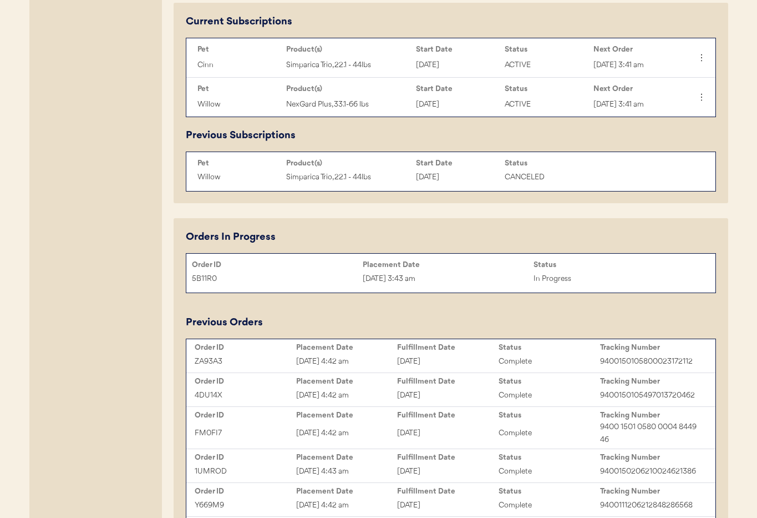
scroll to position [567, 0]
